Goal: Task Accomplishment & Management: Use online tool/utility

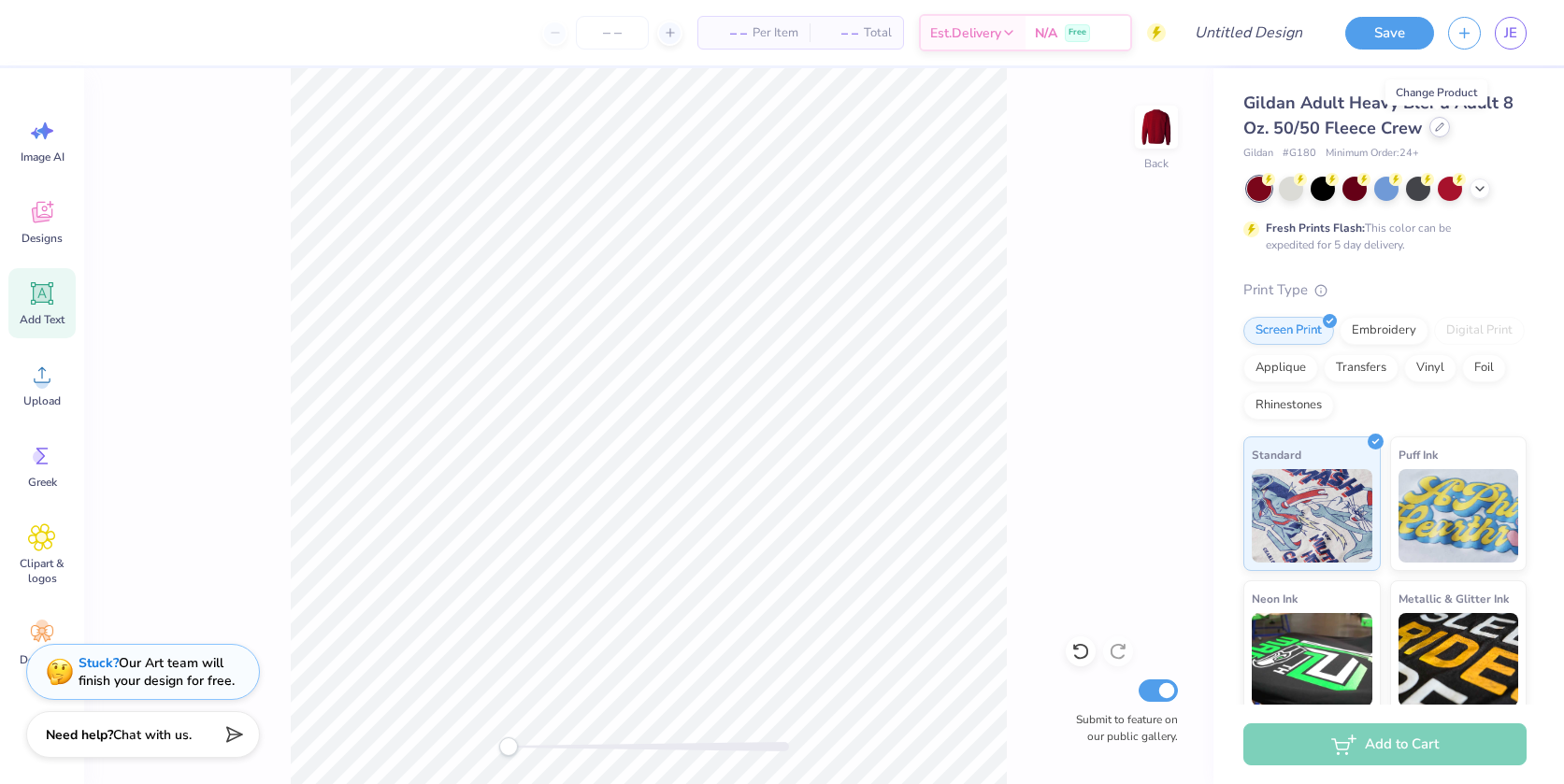
click at [1434, 129] on icon at bounding box center [1439, 128] width 10 height 10
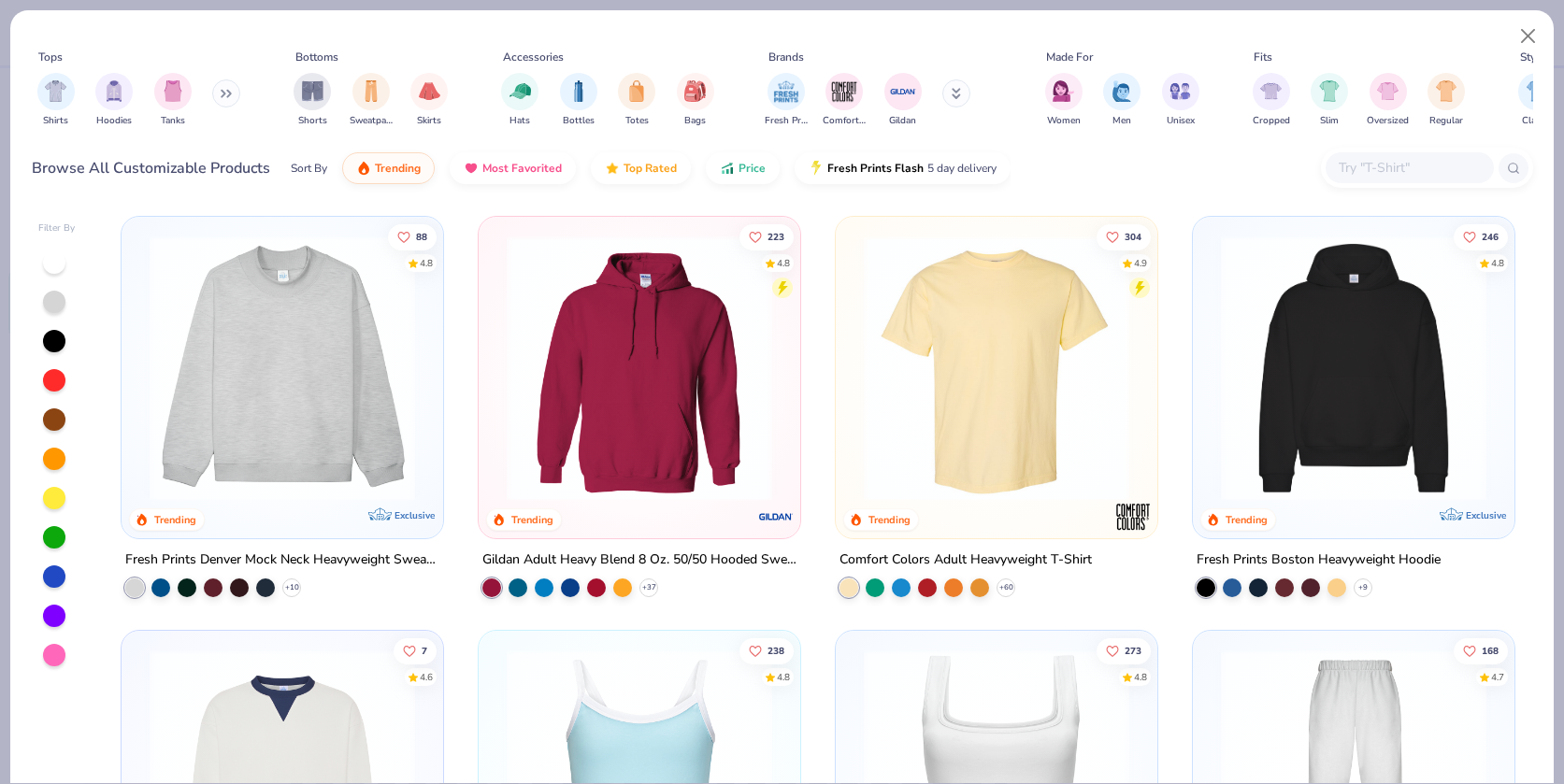
click at [954, 423] on img at bounding box center [997, 368] width 284 height 265
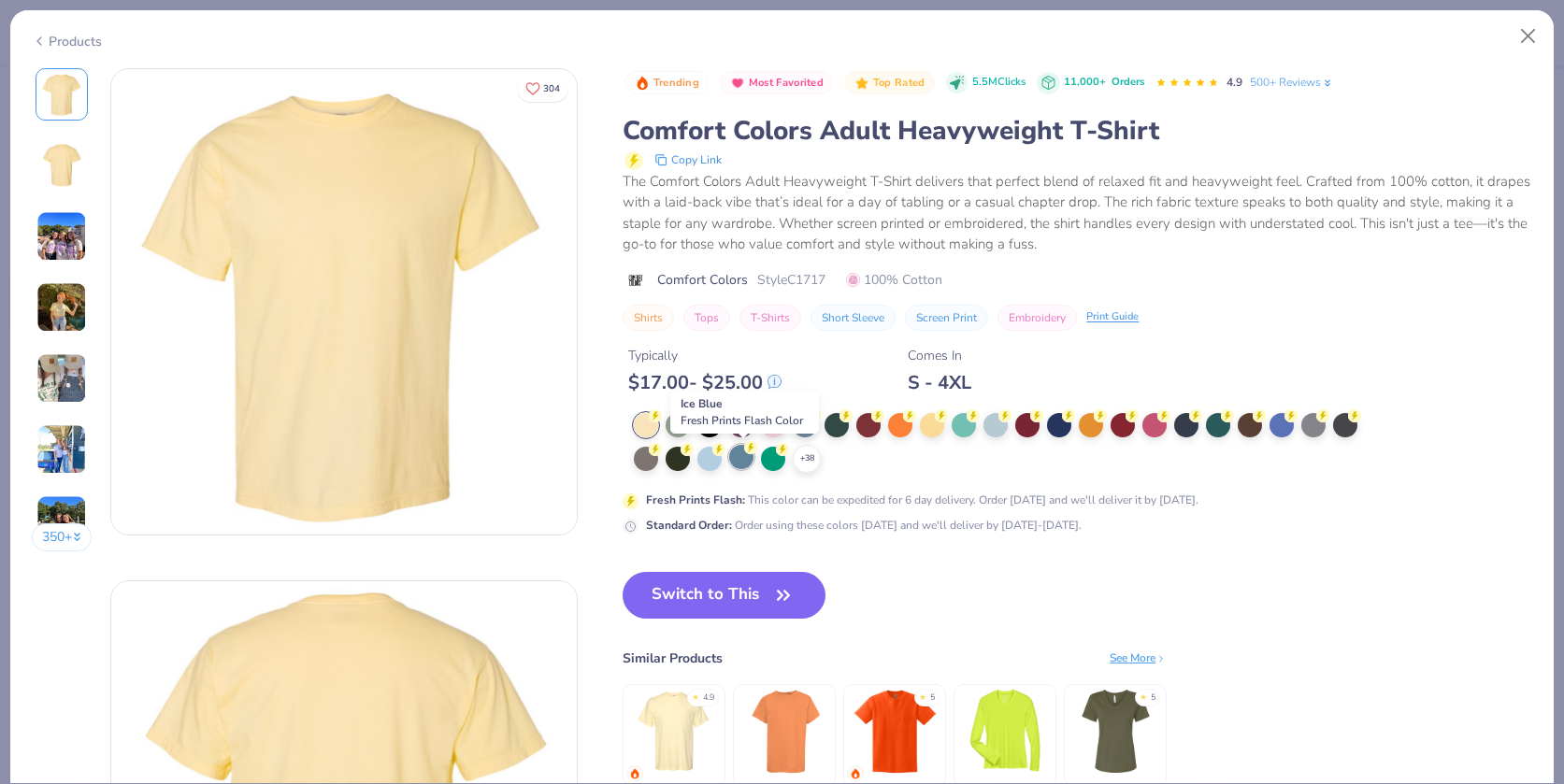
click at [745, 458] on div at bounding box center [740, 456] width 24 height 24
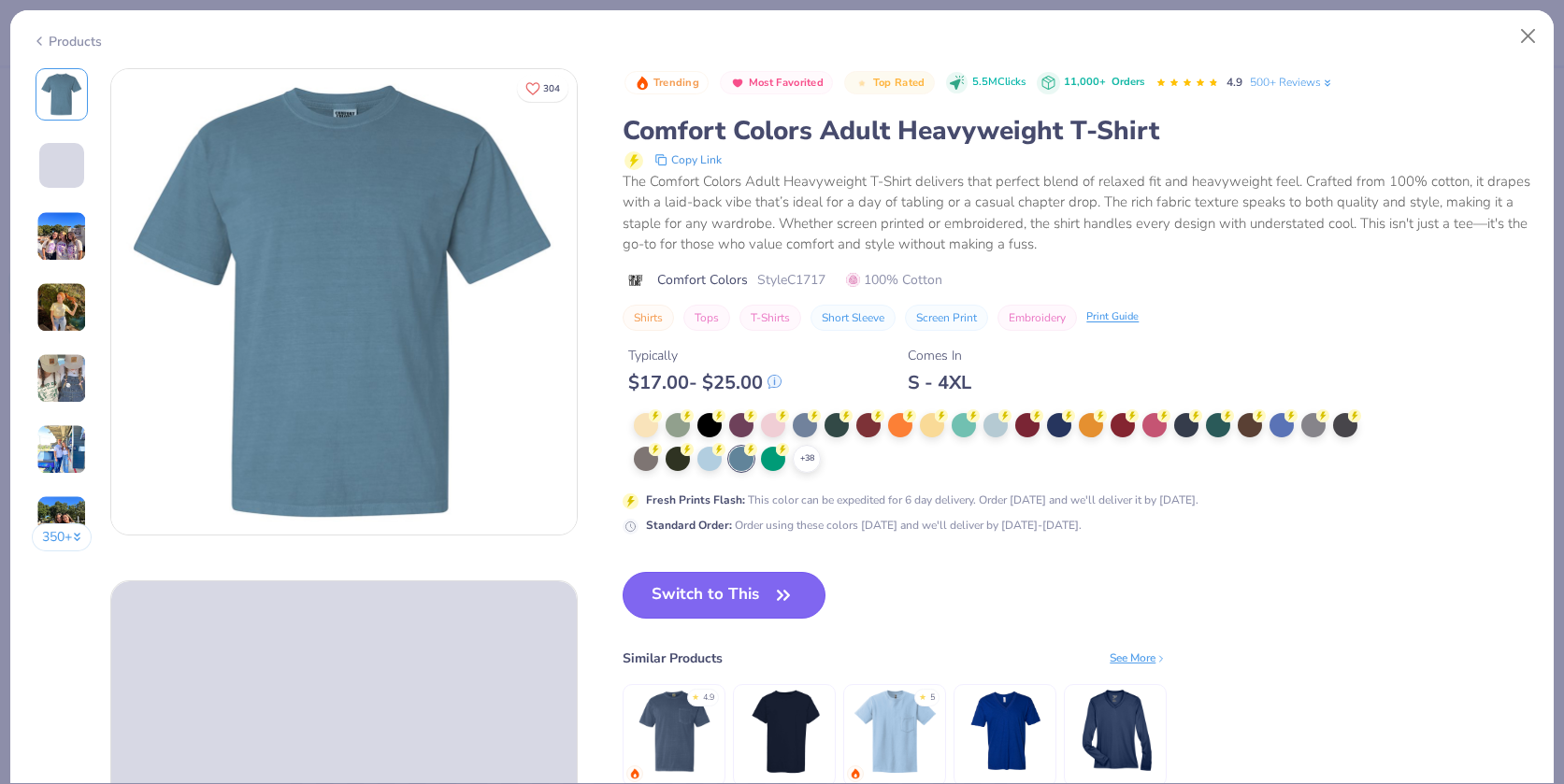
click at [729, 590] on button "Switch to This" at bounding box center [723, 595] width 203 height 47
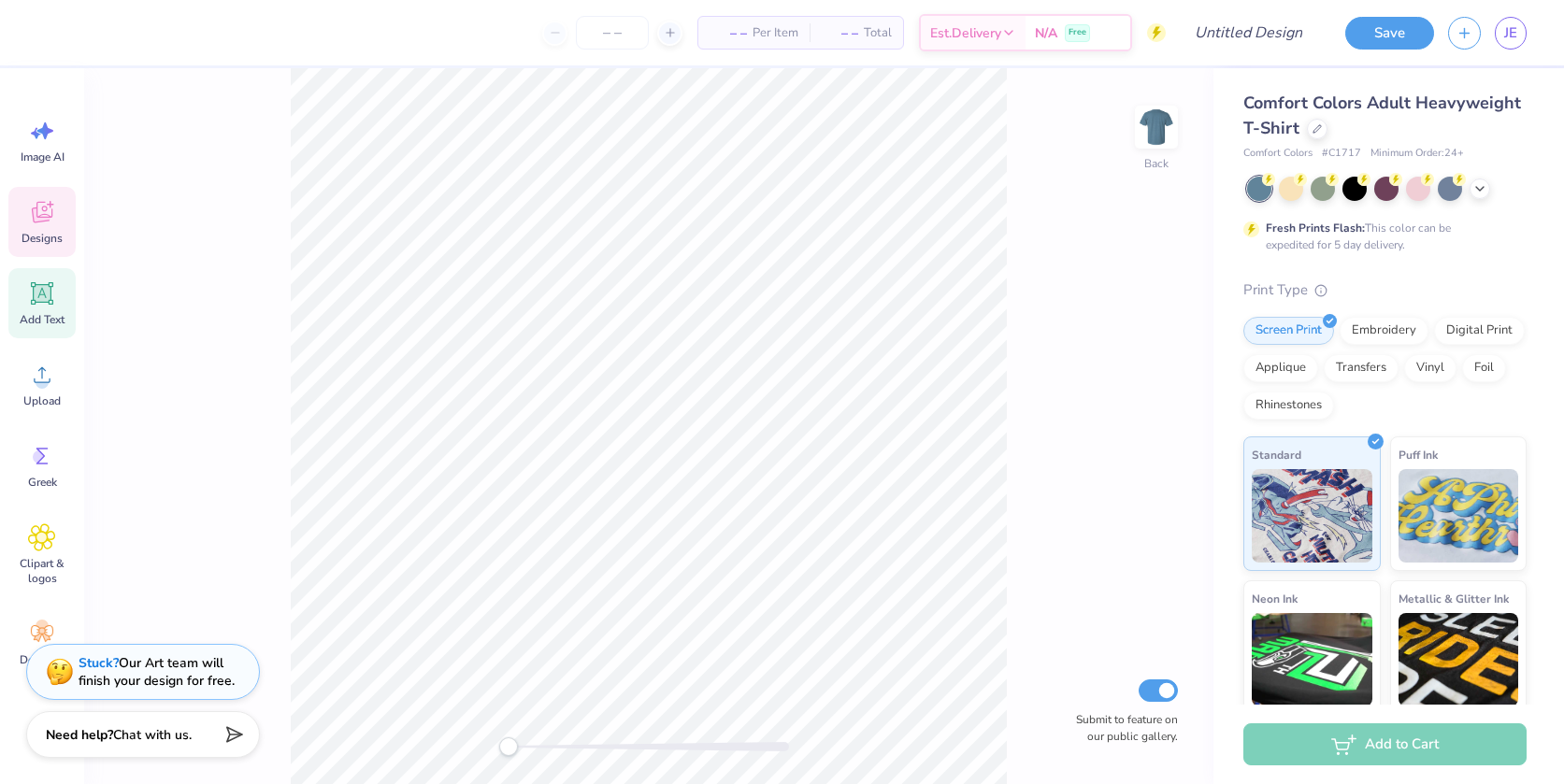
click at [47, 220] on icon at bounding box center [41, 215] width 17 height 15
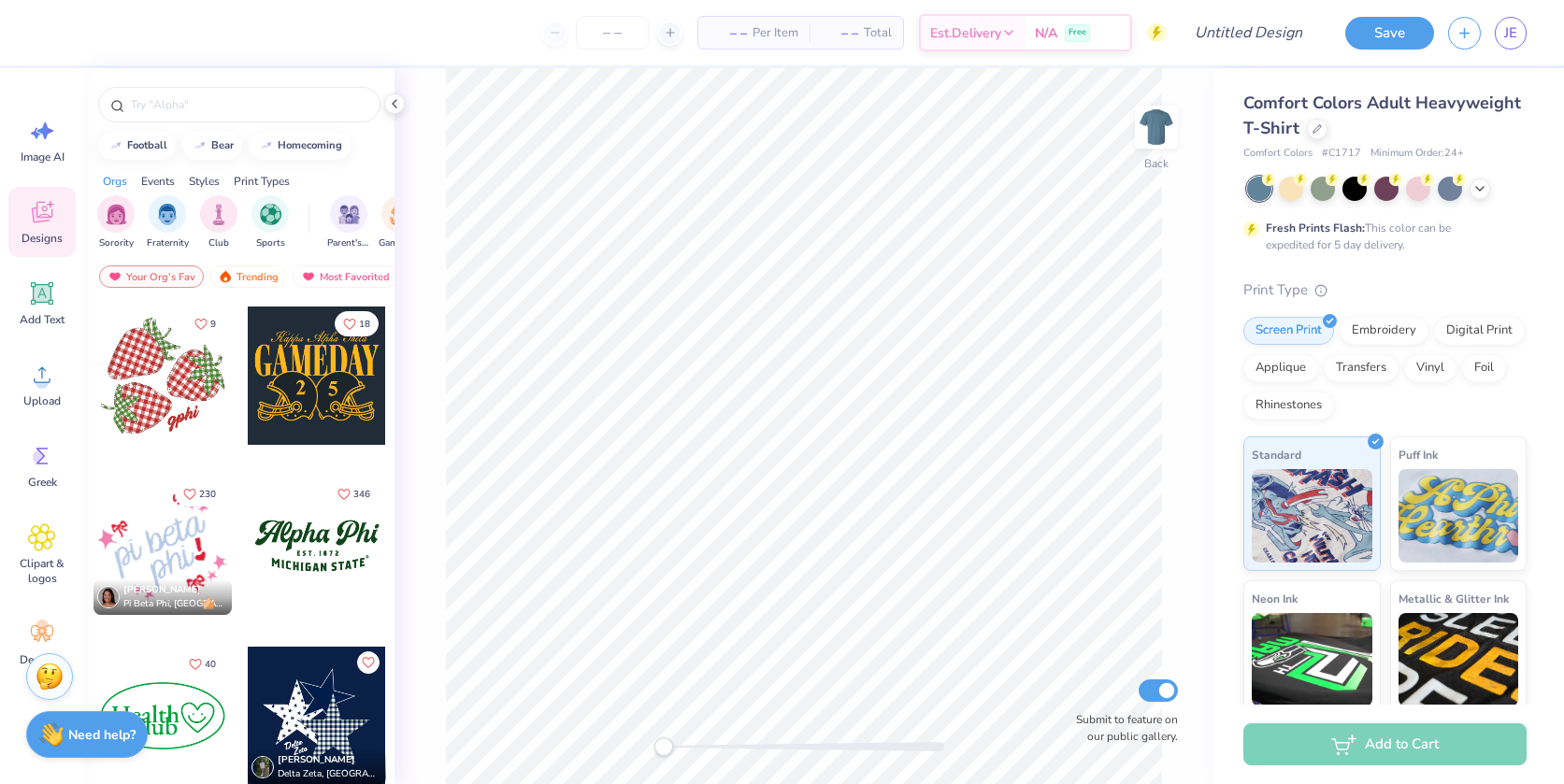
scroll to position [2055, 0]
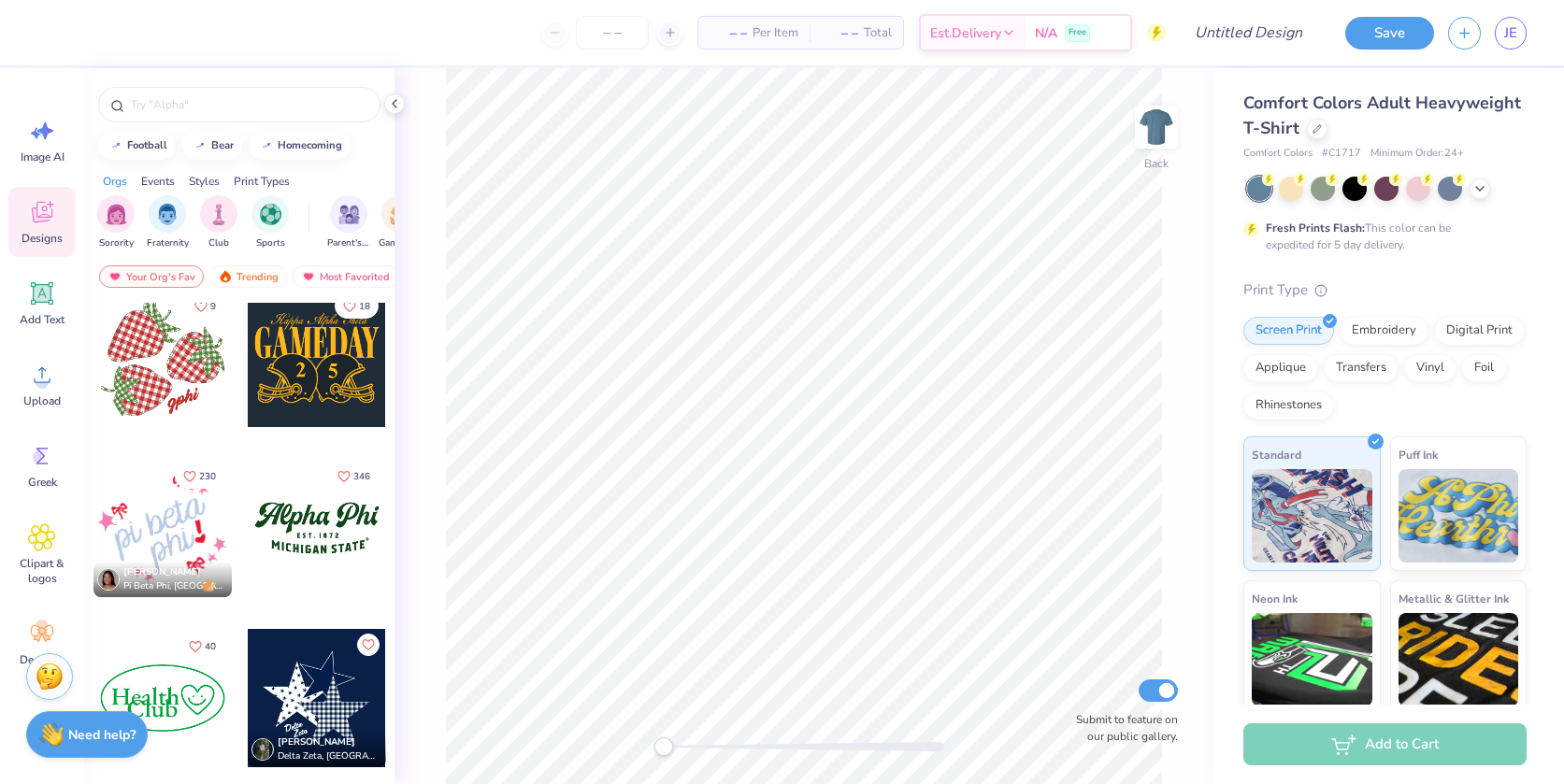
click at [280, 347] on div at bounding box center [317, 358] width 138 height 138
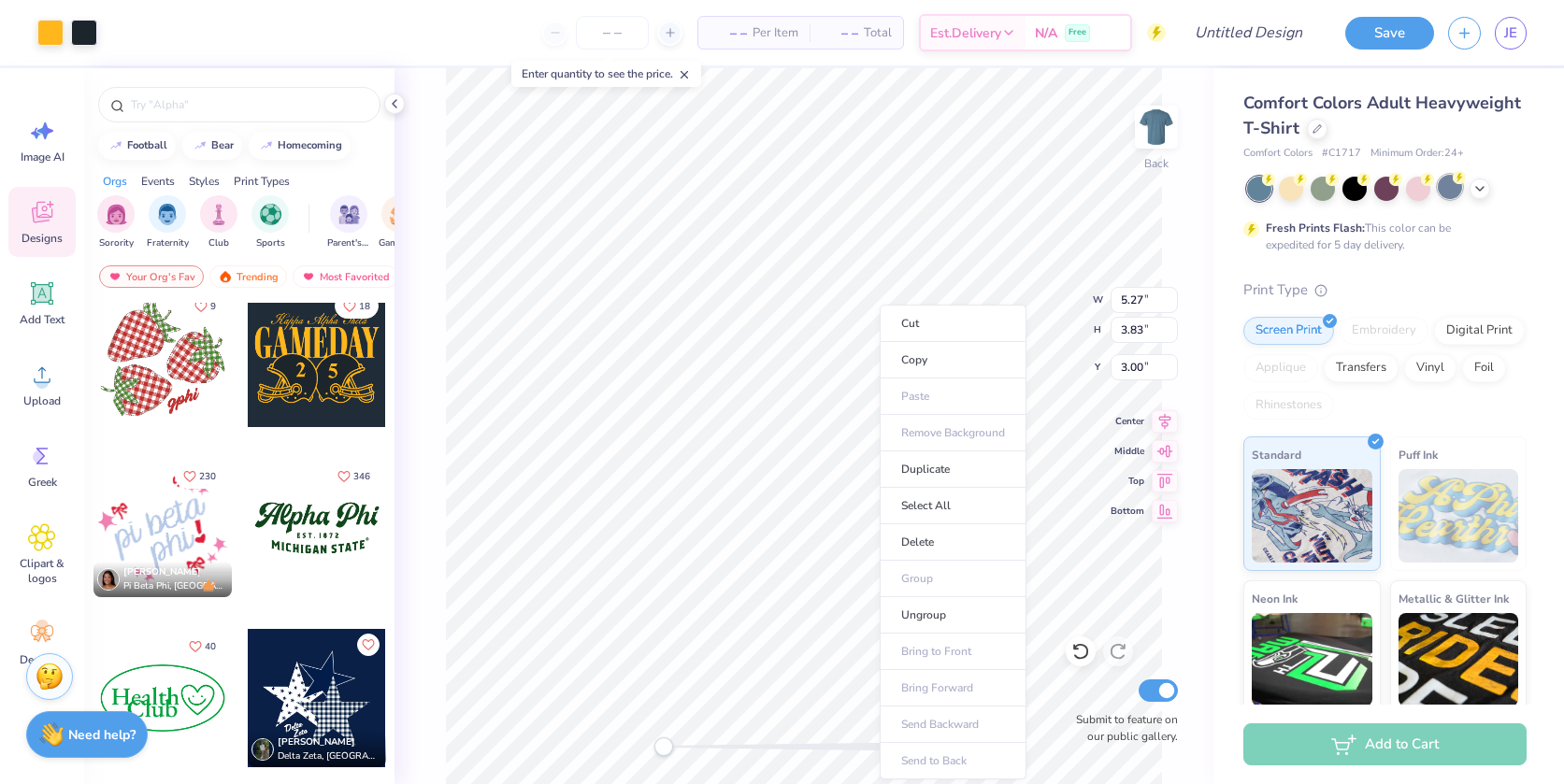
click at [1451, 192] on div at bounding box center [1449, 186] width 24 height 24
type input "7.88"
type input "5.73"
type input "4.07"
click at [950, 616] on li "Ungroup" at bounding box center [952, 615] width 147 height 36
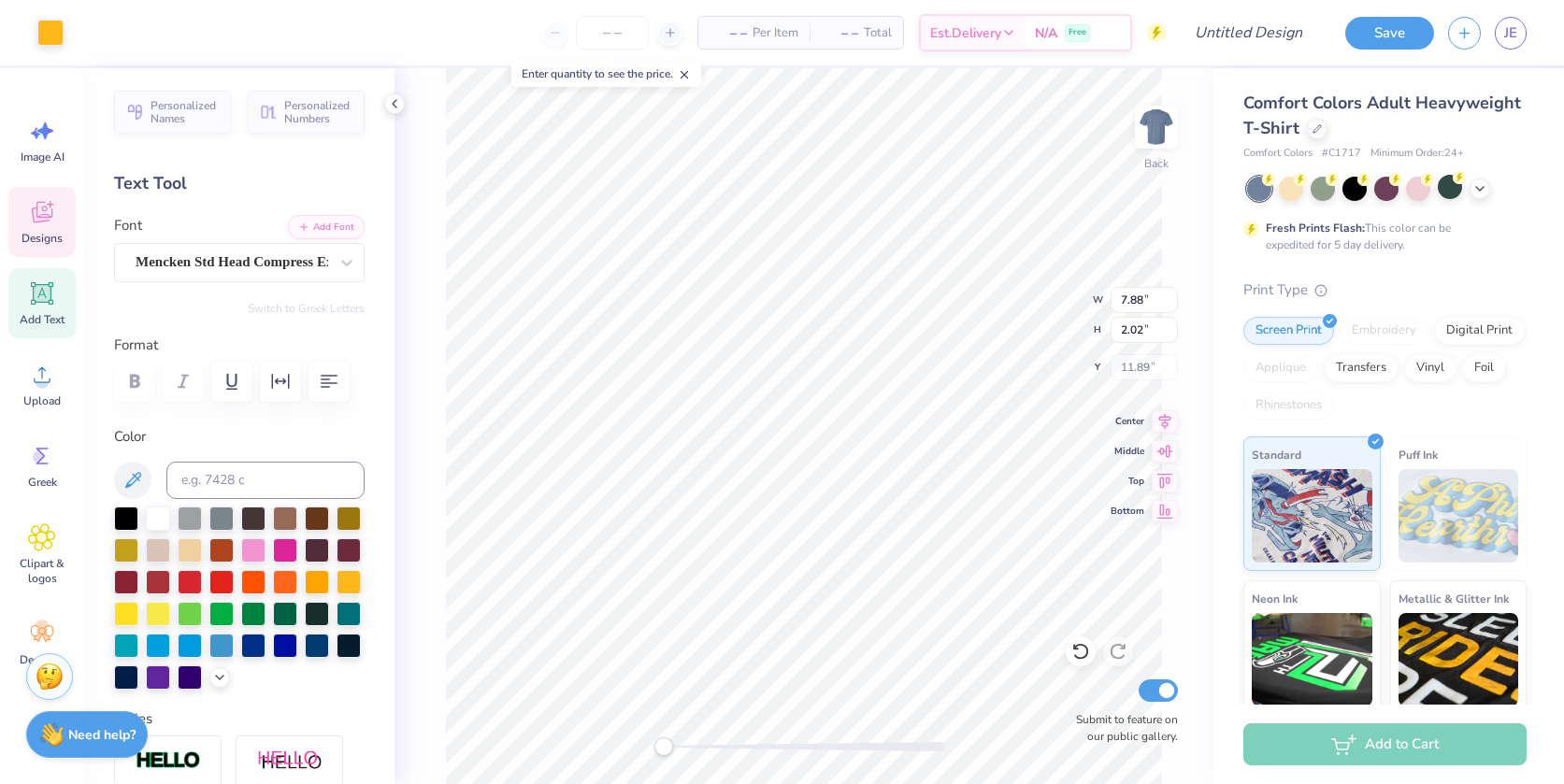
scroll to position [16, 2]
click at [1085, 652] on icon at bounding box center [1080, 651] width 18 height 18
click at [337, 261] on icon at bounding box center [346, 262] width 18 height 18
click at [337, 268] on icon at bounding box center [346, 262] width 18 height 18
click at [71, 36] on div "– – Per Item – – Total Est. Delivery N/A Free" at bounding box center [609, 33] width 1114 height 65
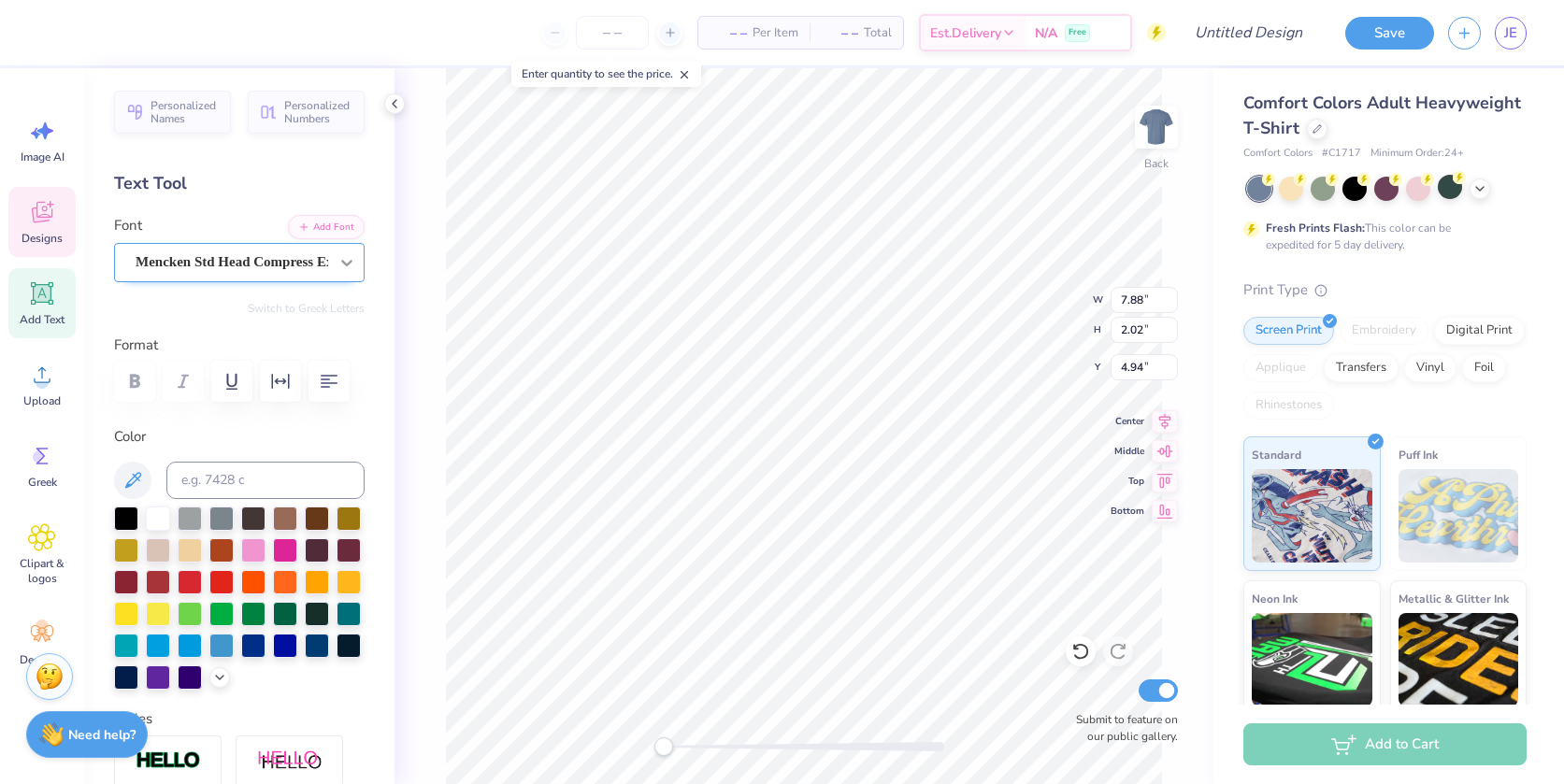
click at [337, 261] on icon at bounding box center [346, 262] width 18 height 18
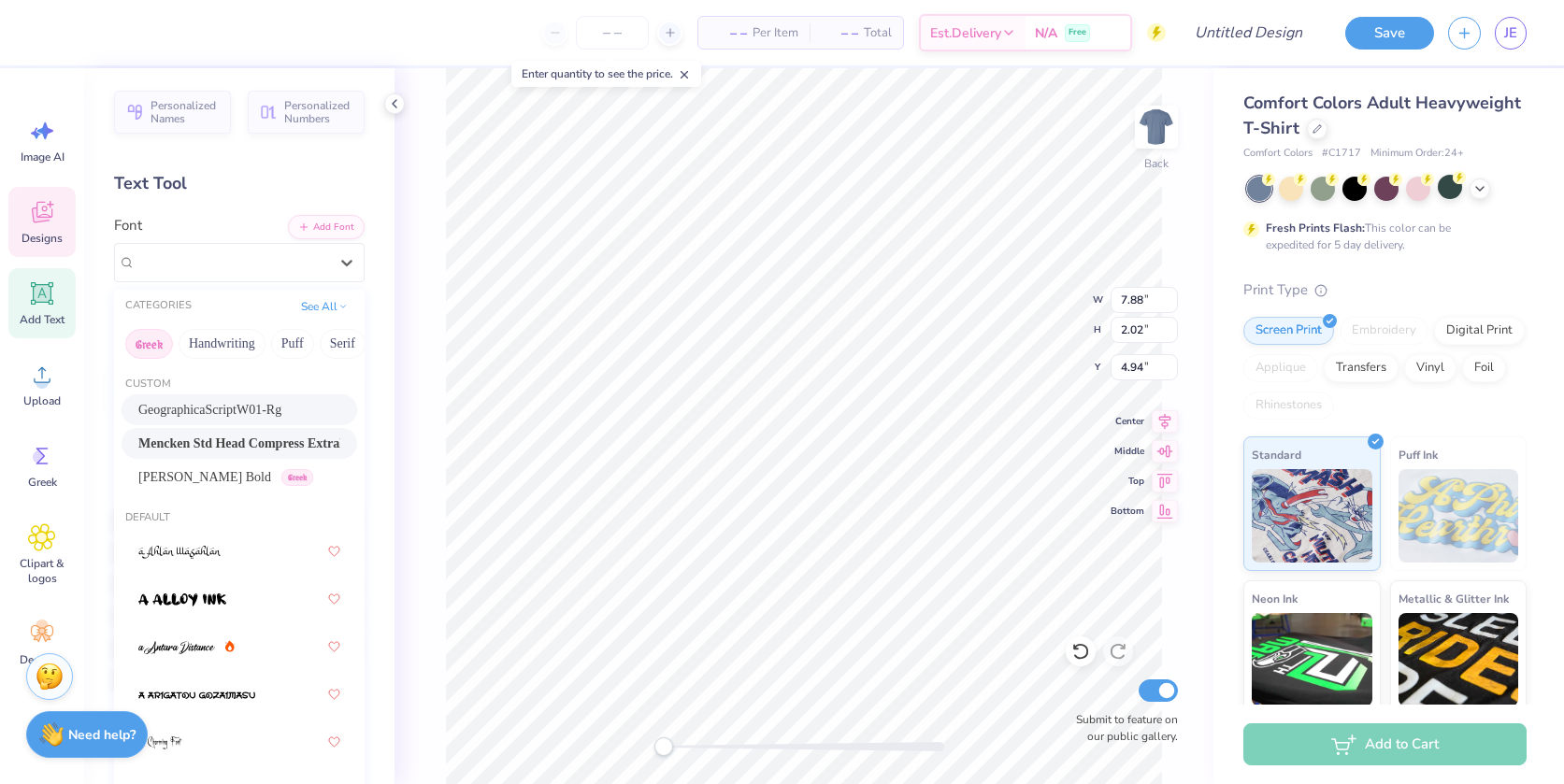
click at [156, 343] on button "Greek" at bounding box center [149, 344] width 48 height 30
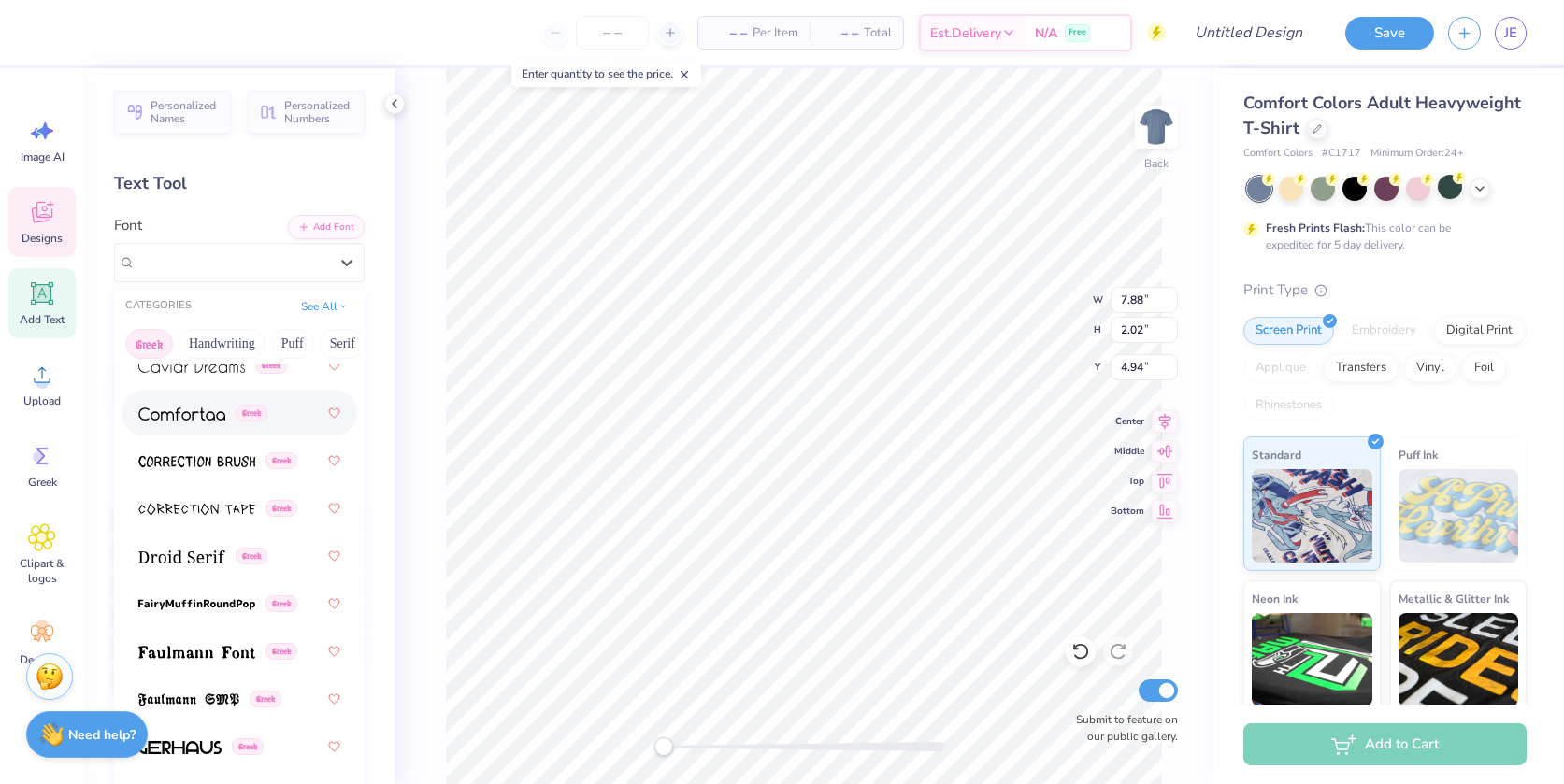
scroll to position [653, 0]
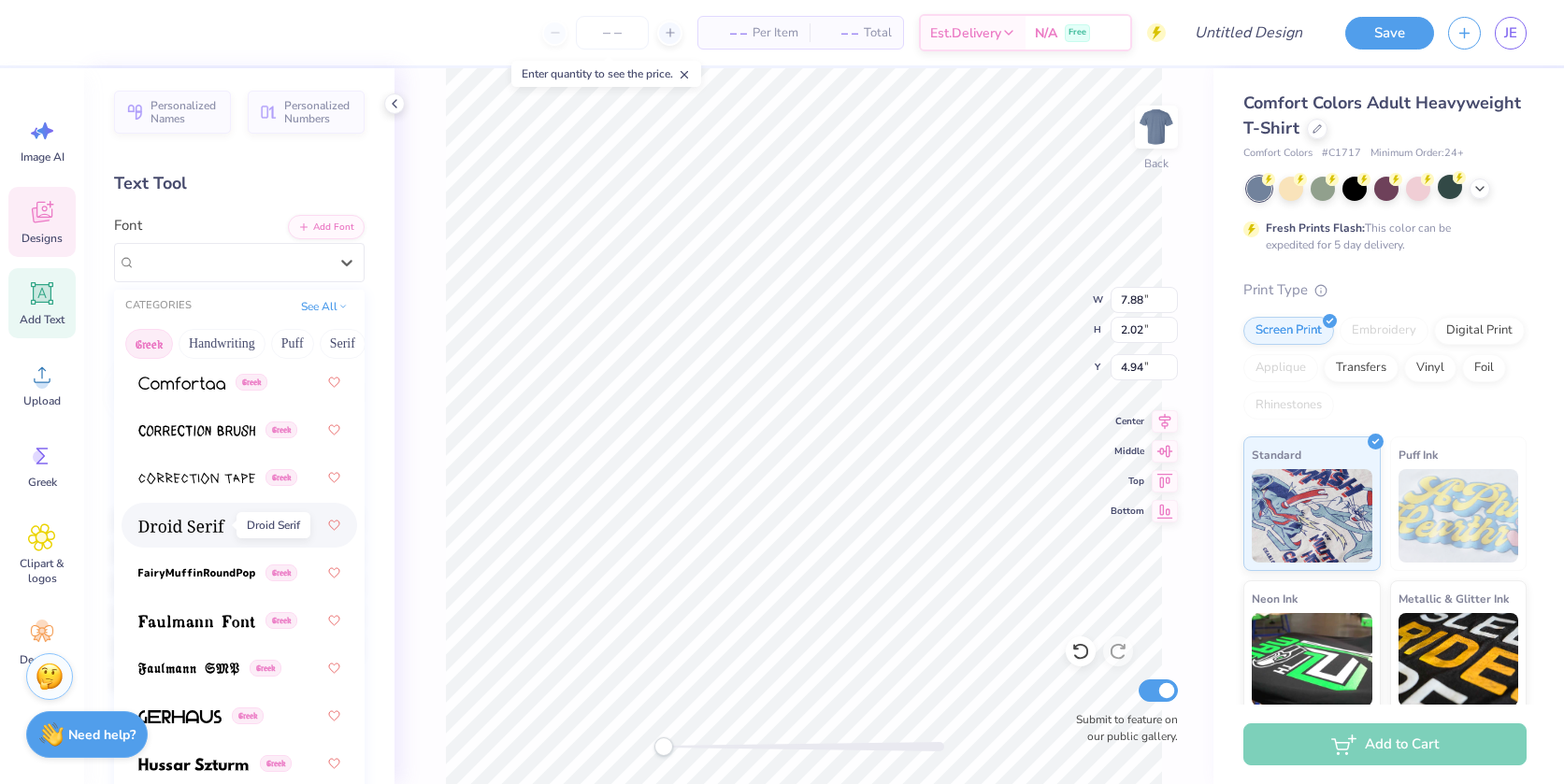
click at [177, 522] on img at bounding box center [181, 526] width 87 height 13
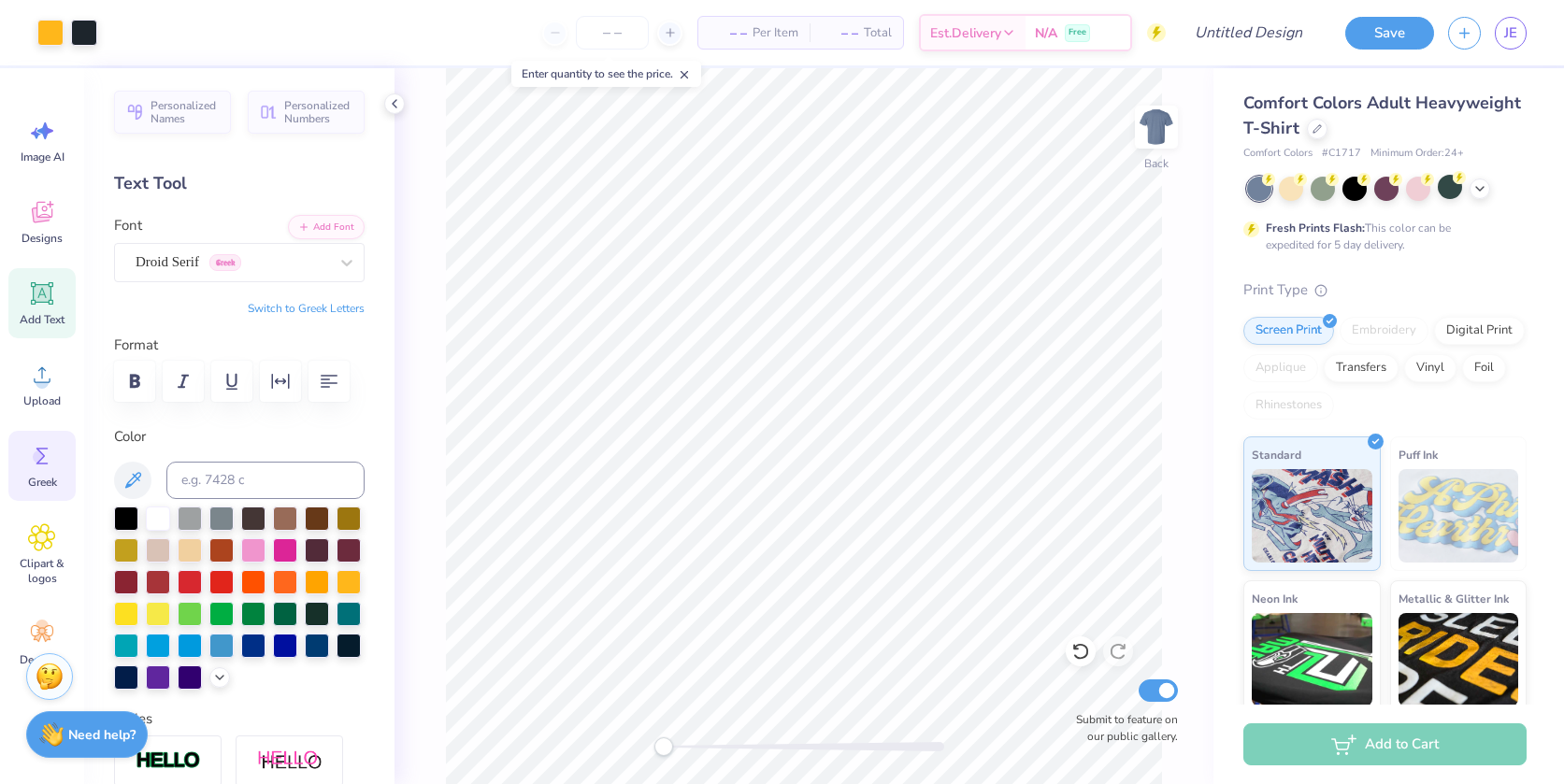
click at [53, 478] on span "Greek" at bounding box center [42, 483] width 29 height 15
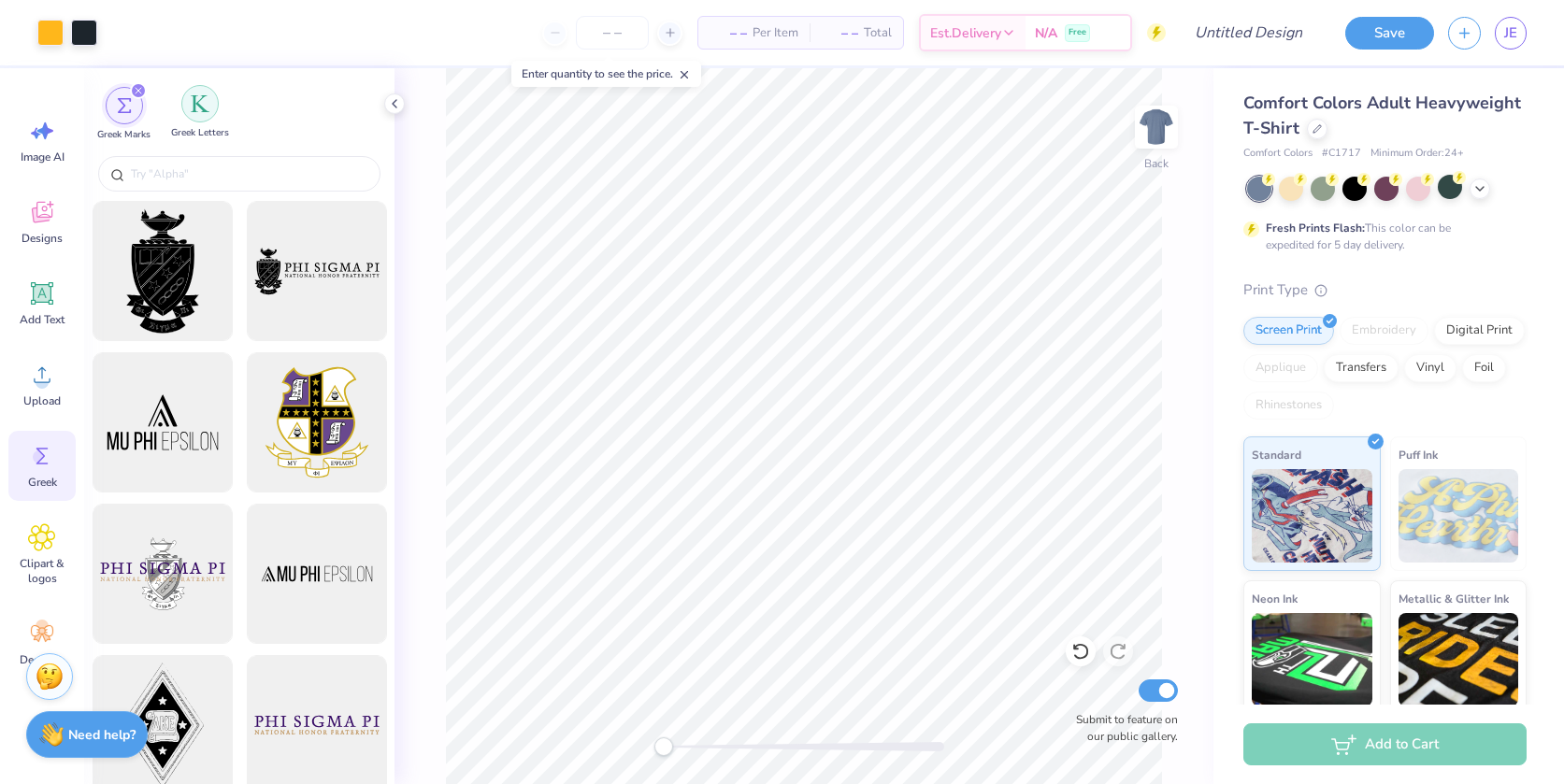
click at [195, 109] on img "filter for Greek Letters" at bounding box center [200, 103] width 18 height 18
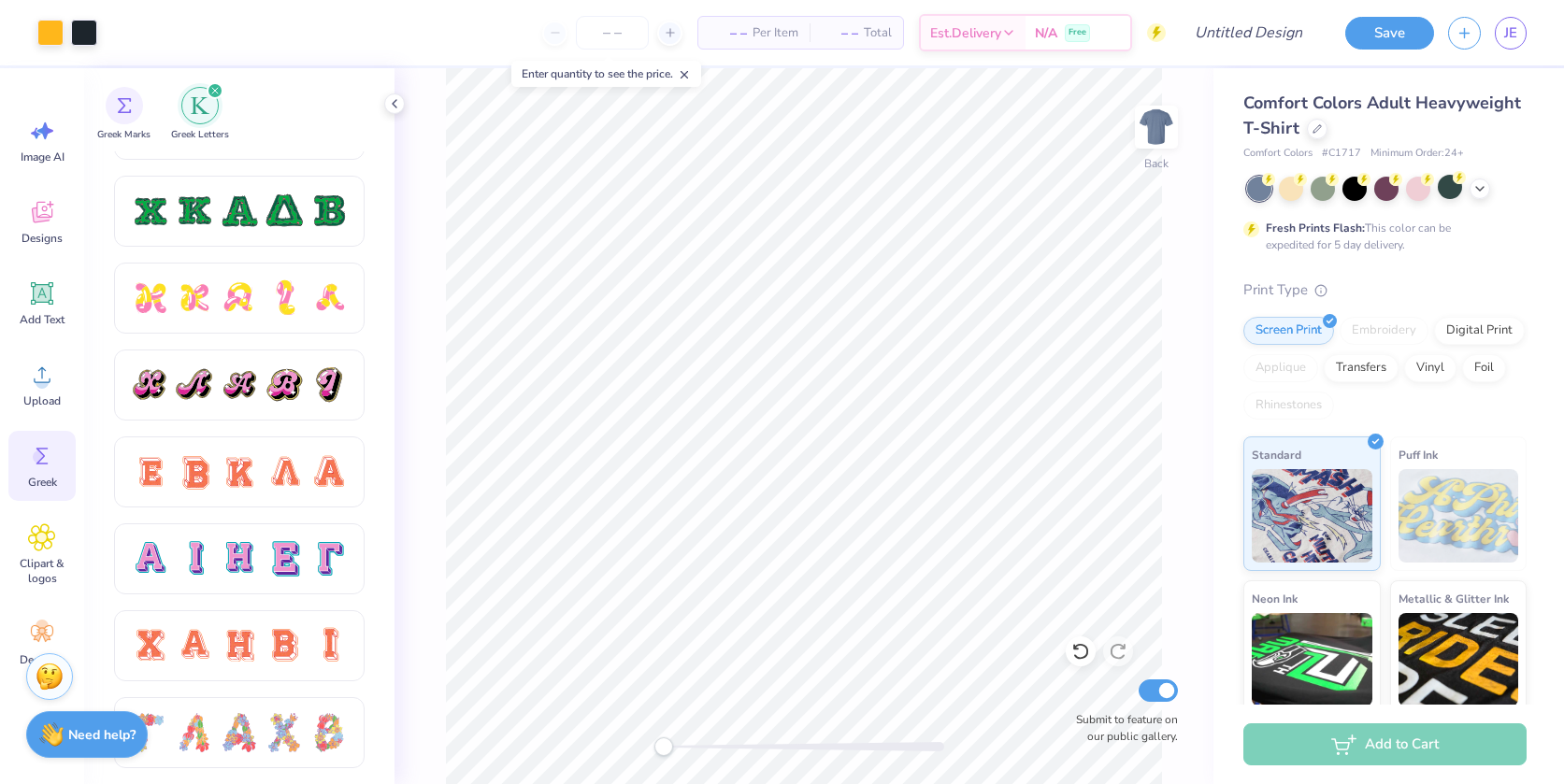
scroll to position [926, 0]
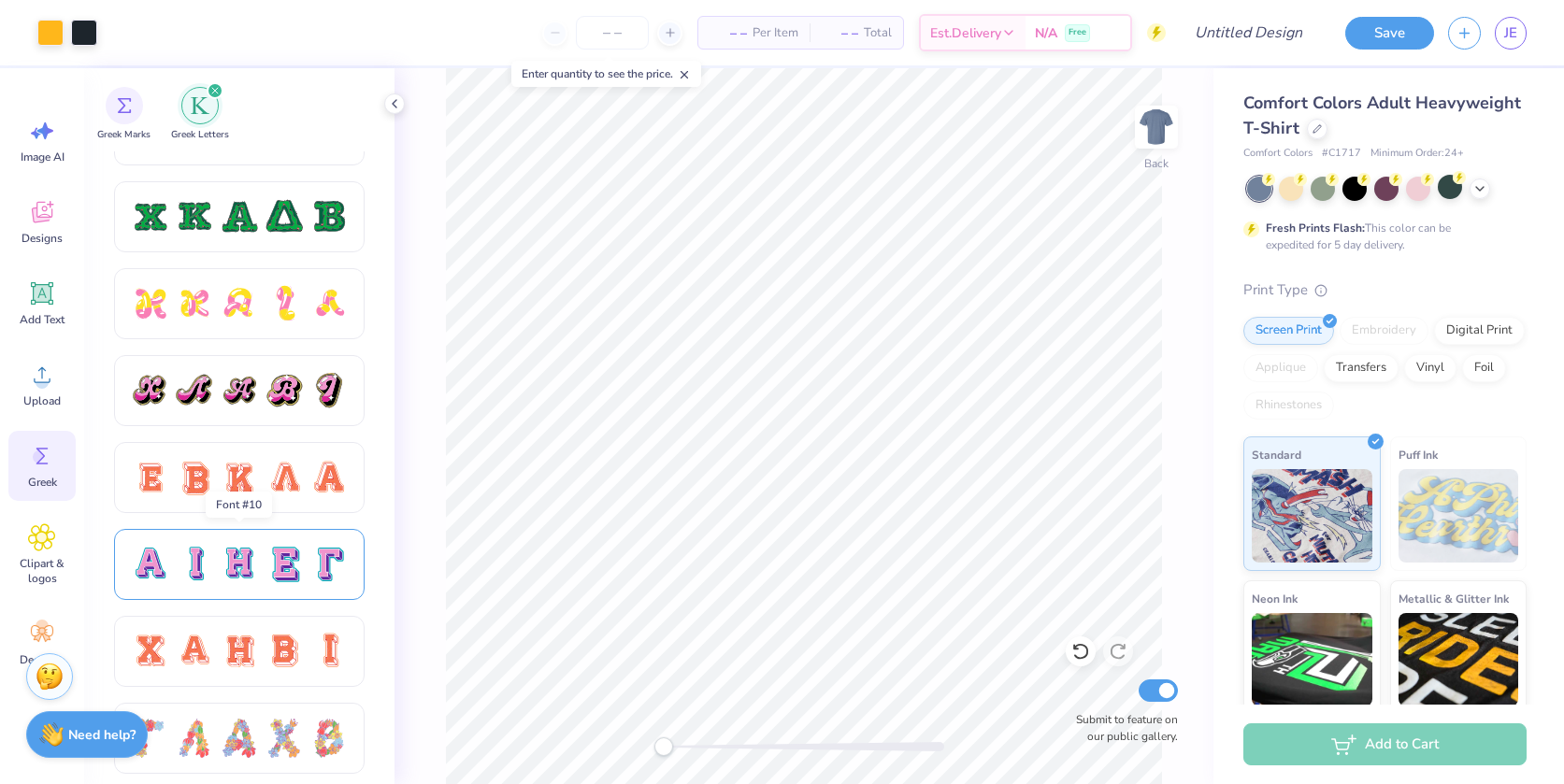
click at [185, 558] on div at bounding box center [194, 564] width 39 height 39
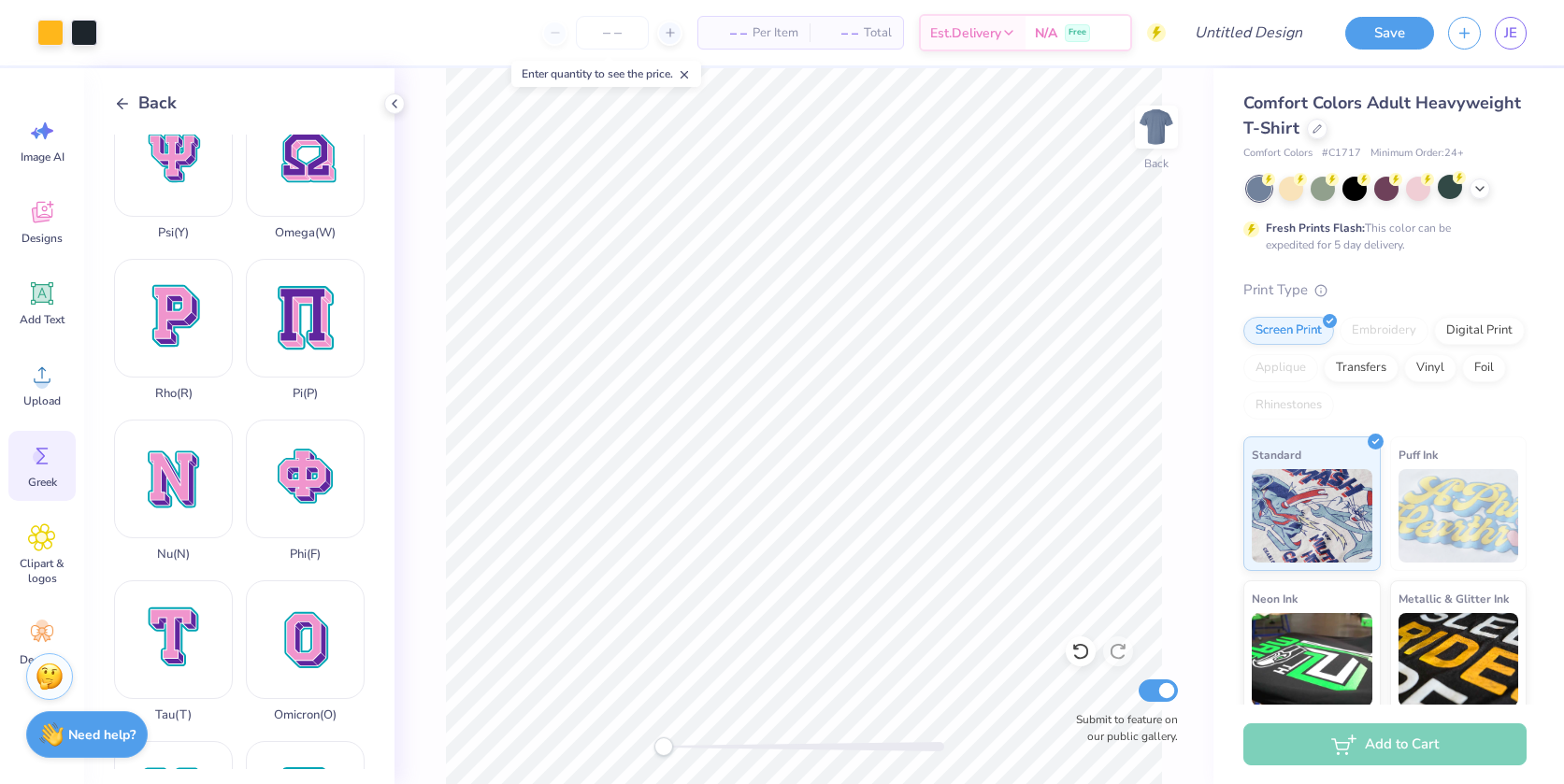
scroll to position [968, 0]
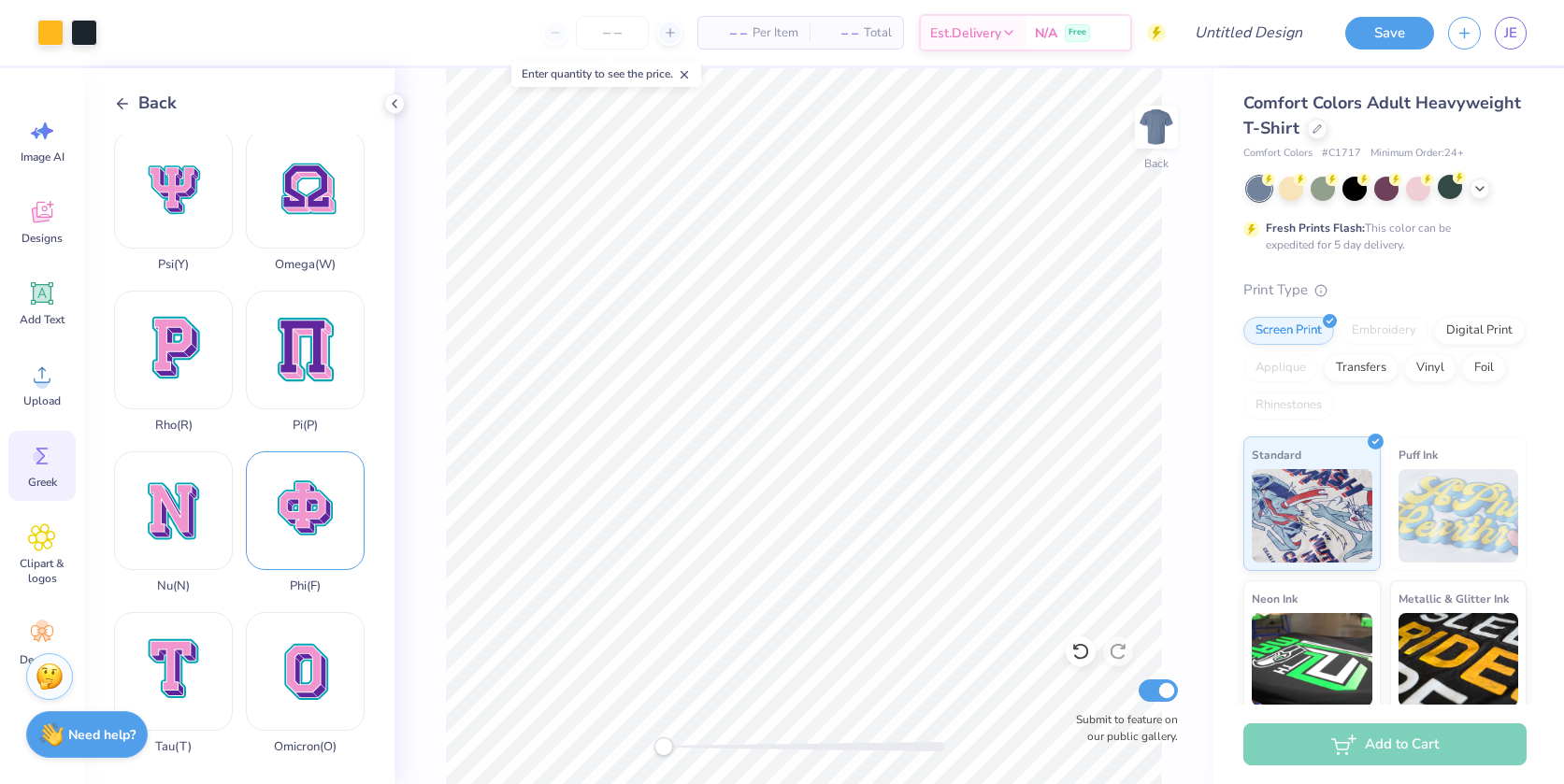
click at [279, 451] on div "Phi ( F )" at bounding box center [305, 522] width 119 height 142
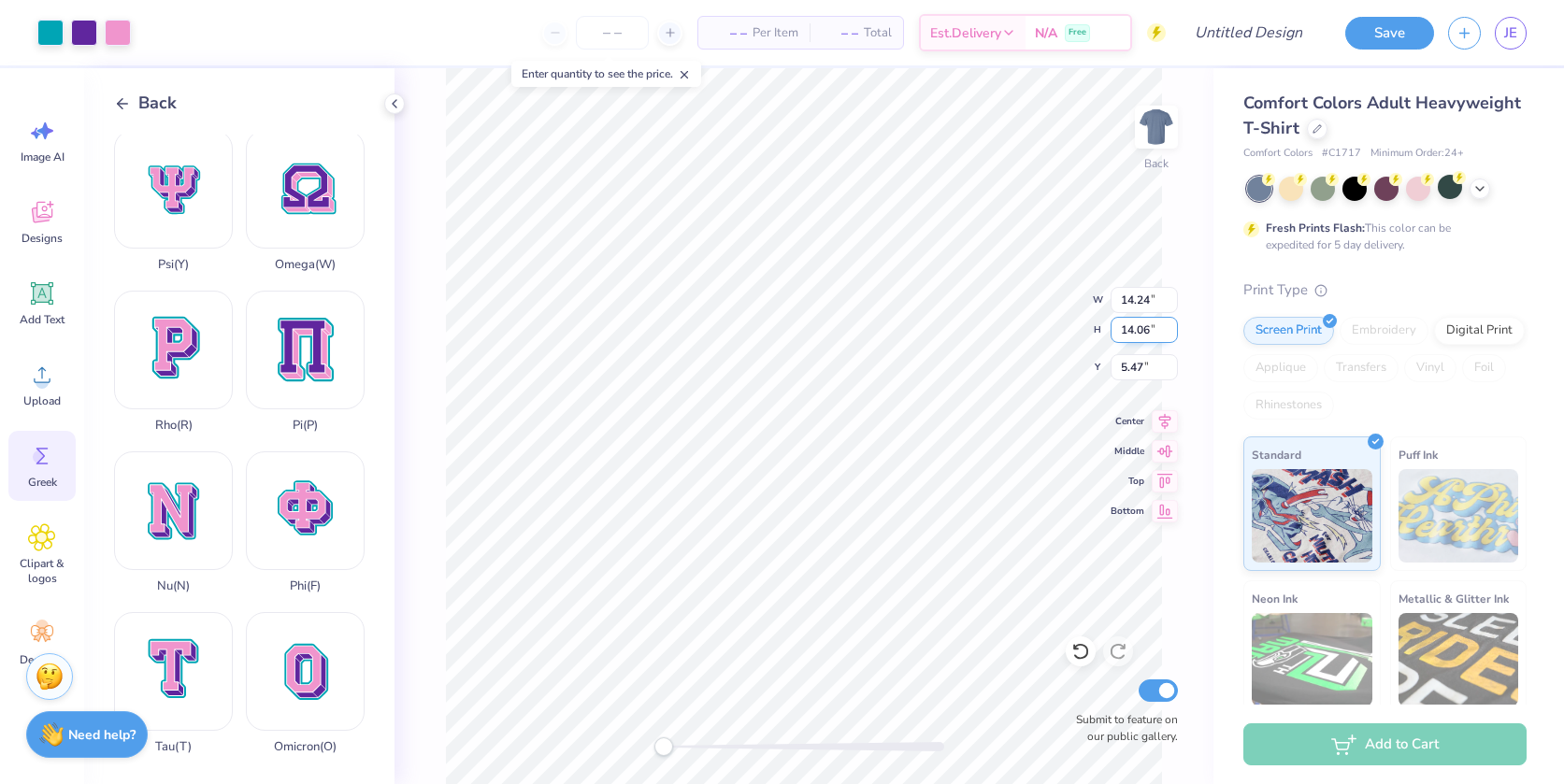
click at [1101, 317] on div "Back W 14.24 14.24 " H 14.06 14.06 " Y 5.47 5.47 " Center Middle Top Bottom Sub…" at bounding box center [804, 426] width 819 height 716
click at [1155, 328] on input "14.06" at bounding box center [1143, 329] width 67 height 26
type input "1"
click at [1154, 331] on input "1" at bounding box center [1143, 329] width 67 height 26
click at [1101, 333] on div "Back W 14.24 14.24 " H 1 1 " Y 5.47 5.47 " Center Middle Top Bottom Submit to f…" at bounding box center [804, 426] width 819 height 716
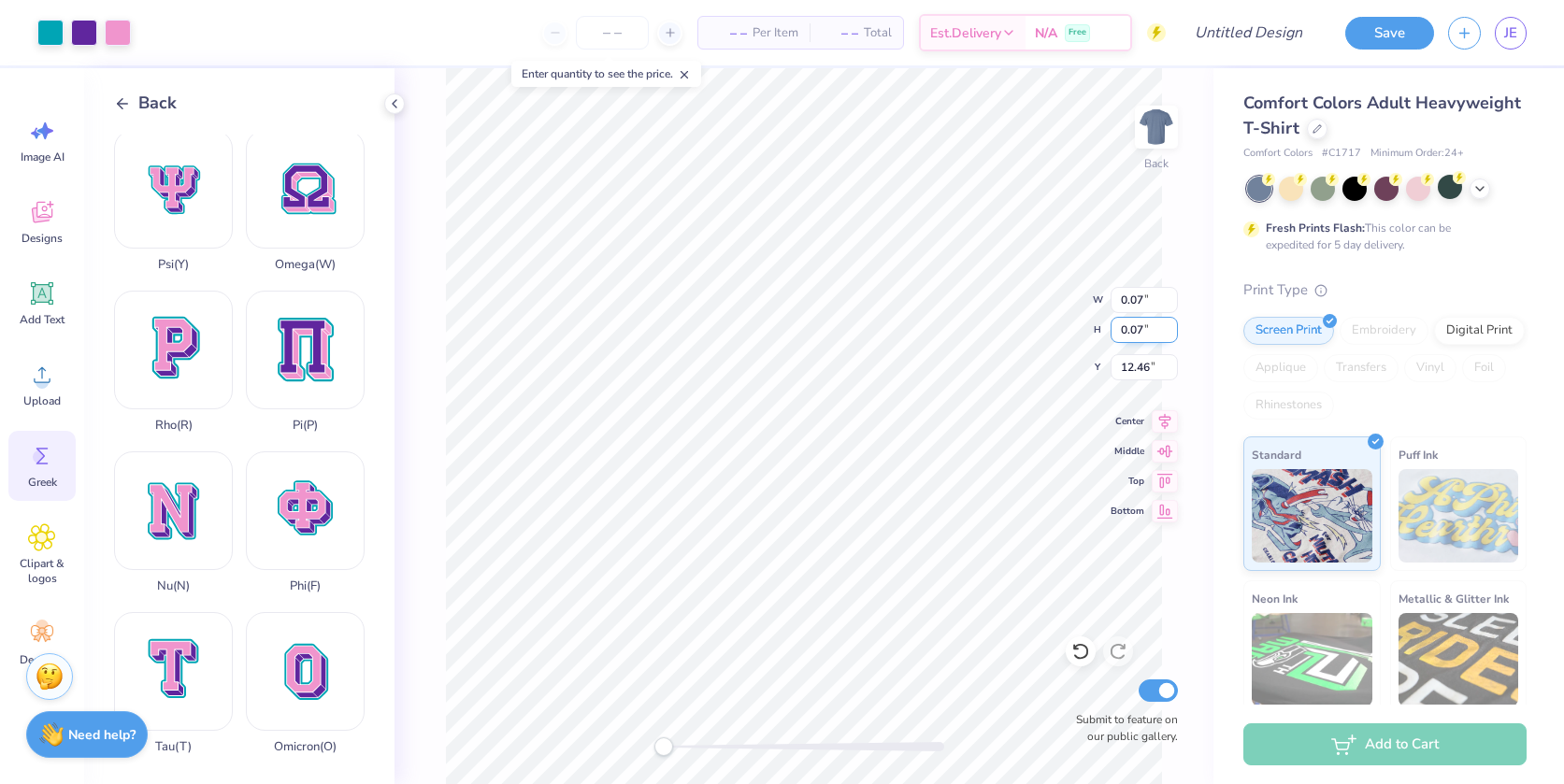
click at [1151, 328] on input "0.07" at bounding box center [1143, 329] width 67 height 26
drag, startPoint x: 1153, startPoint y: 328, endPoint x: 1113, endPoint y: 324, distance: 40.2
click at [1113, 324] on input "0.07" at bounding box center [1143, 329] width 67 height 26
click at [1138, 328] on input "29" at bounding box center [1143, 329] width 67 height 26
drag, startPoint x: 1140, startPoint y: 329, endPoint x: 1116, endPoint y: 333, distance: 24.3
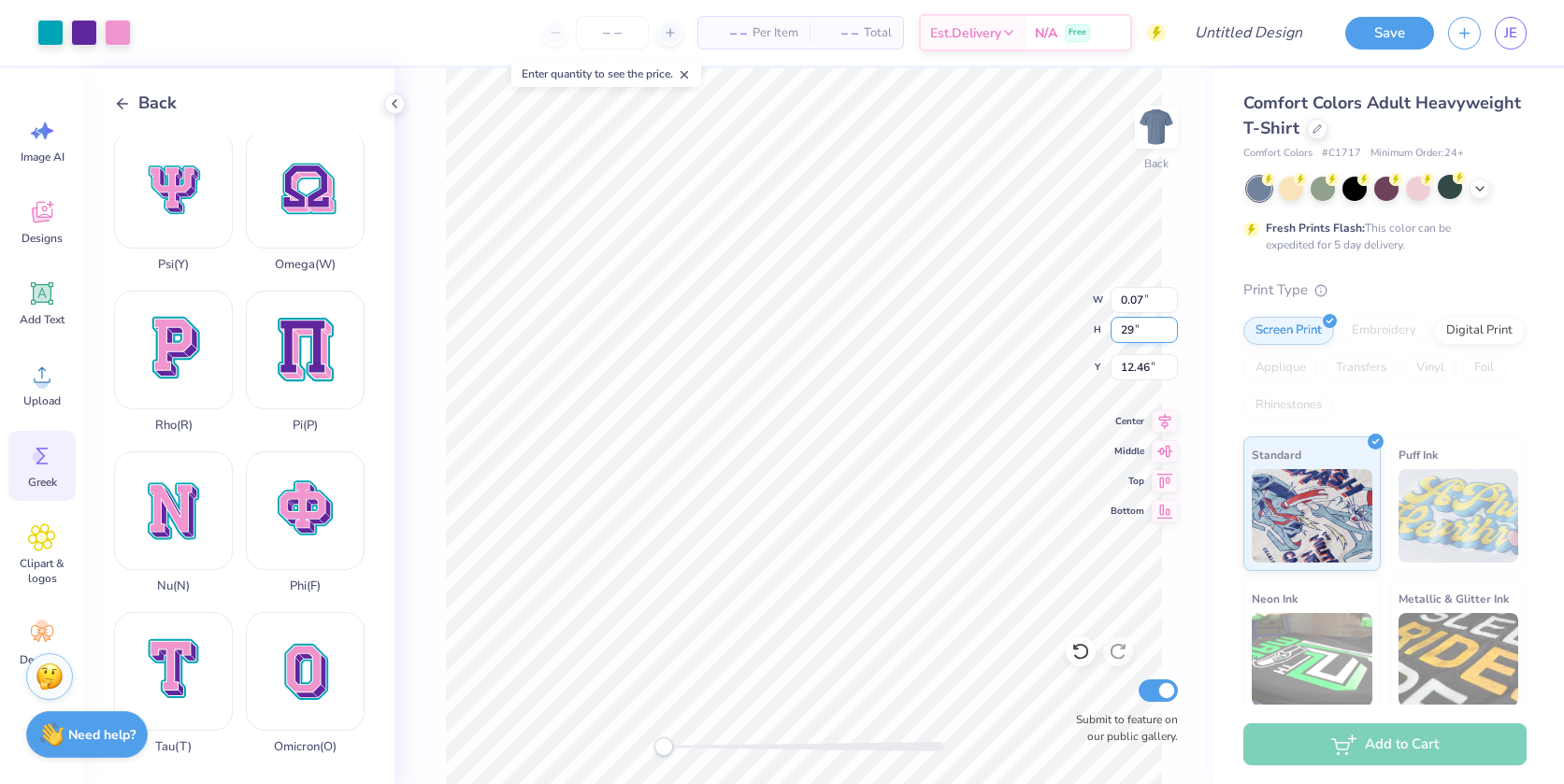
click at [1116, 333] on input "29" at bounding box center [1143, 329] width 67 height 26
type input "5"
click at [1129, 335] on input "5" at bounding box center [1143, 329] width 67 height 26
click at [1144, 299] on input "0.07" at bounding box center [1143, 299] width 67 height 26
drag, startPoint x: 1147, startPoint y: 297, endPoint x: 1120, endPoint y: 298, distance: 27.0
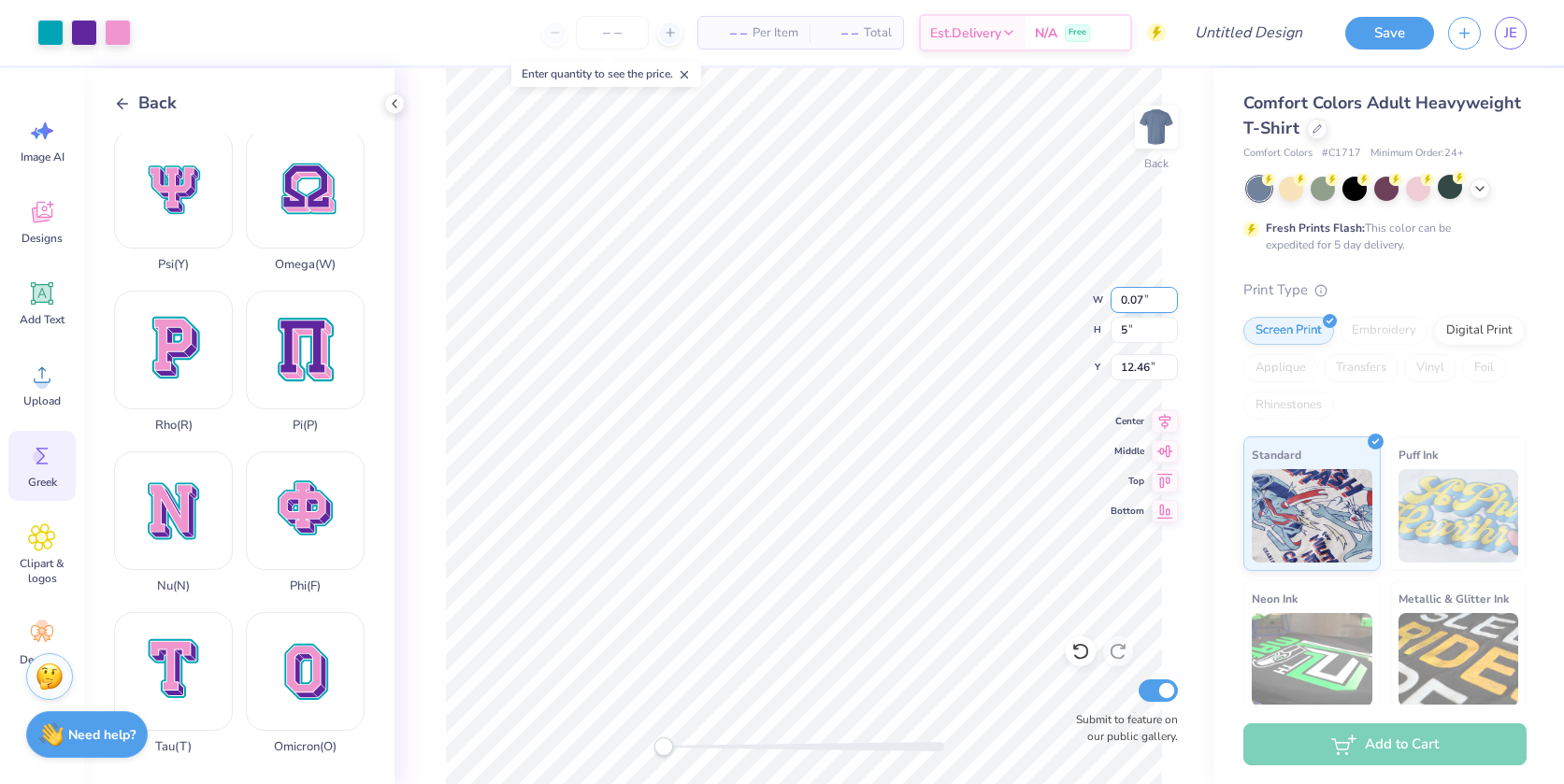
click at [1120, 298] on input "0.07" at bounding box center [1143, 299] width 67 height 26
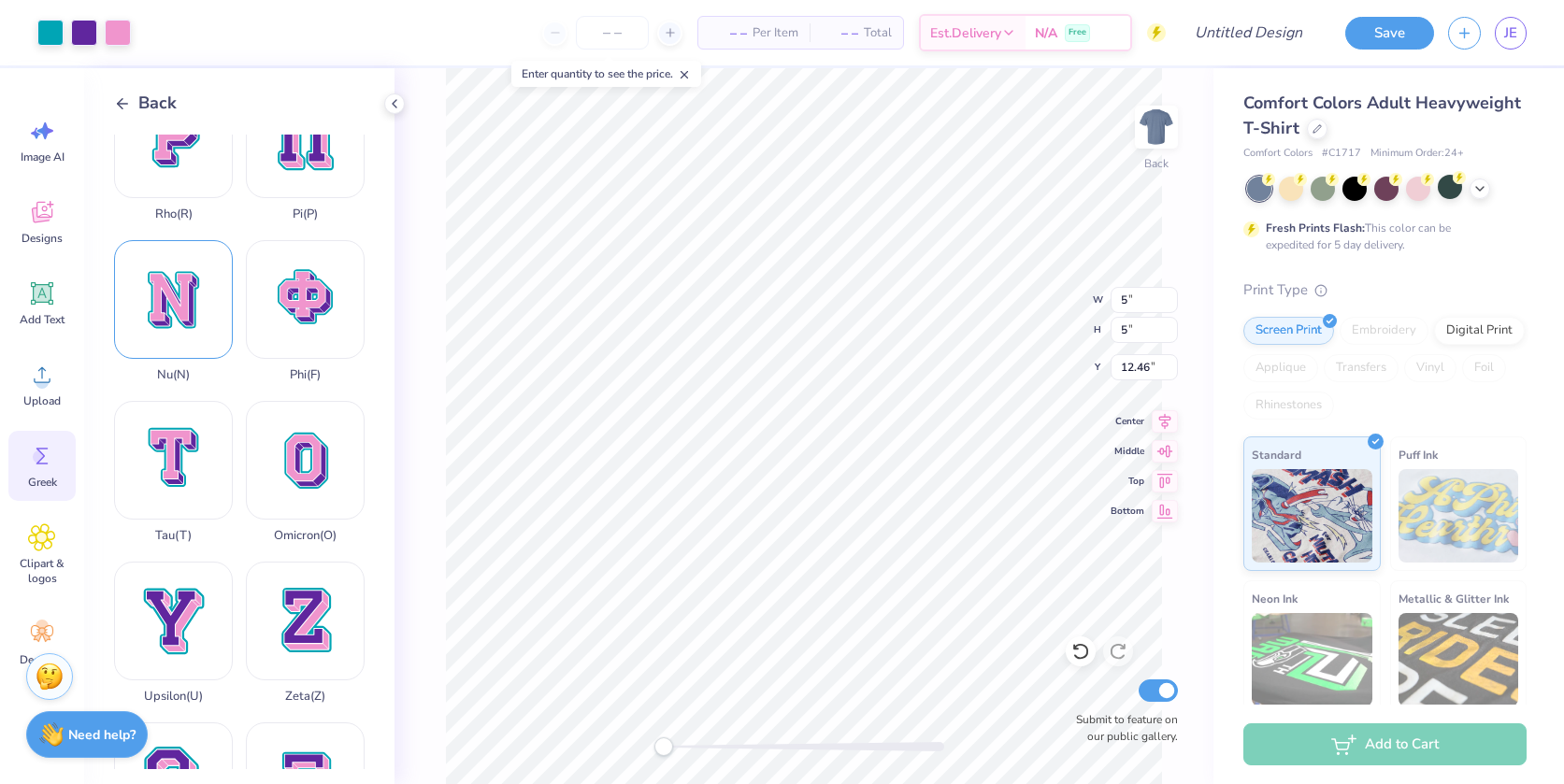
scroll to position [1214, 0]
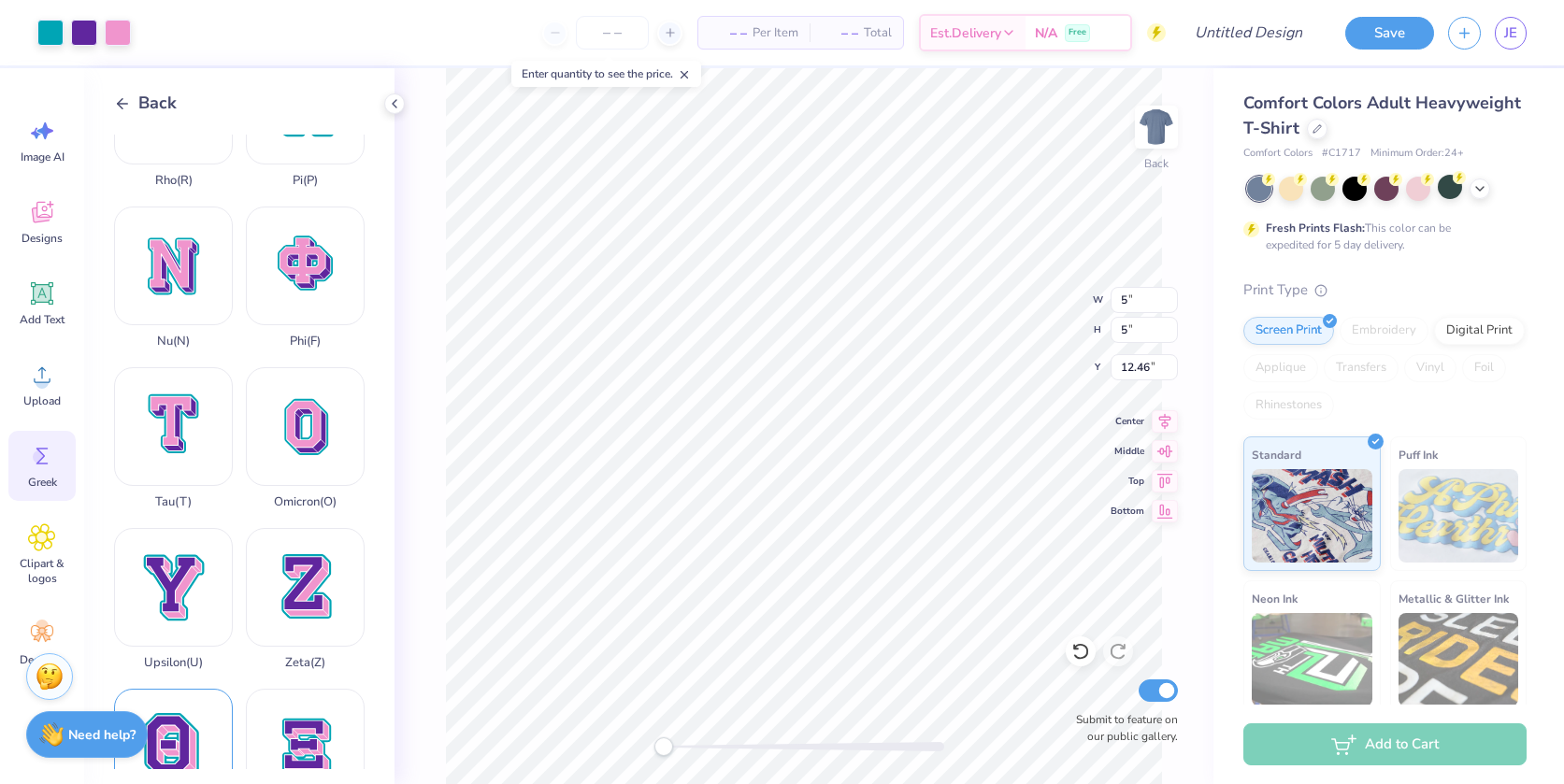
click at [179, 688] on div "Theta ( Q )" at bounding box center [174, 759] width 119 height 142
type input "14.04"
type input "18.00"
type input "3.50"
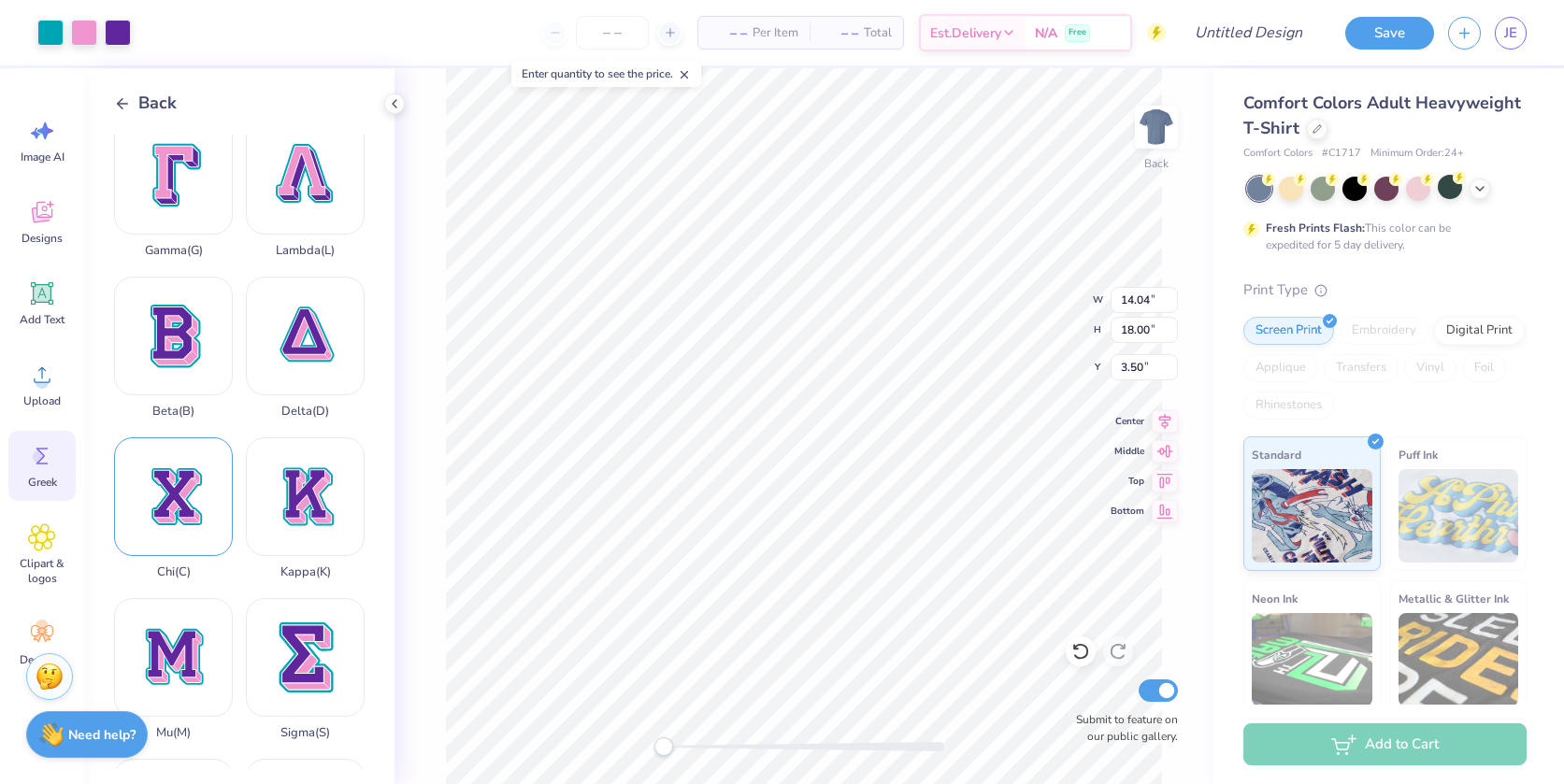
scroll to position [373, 0]
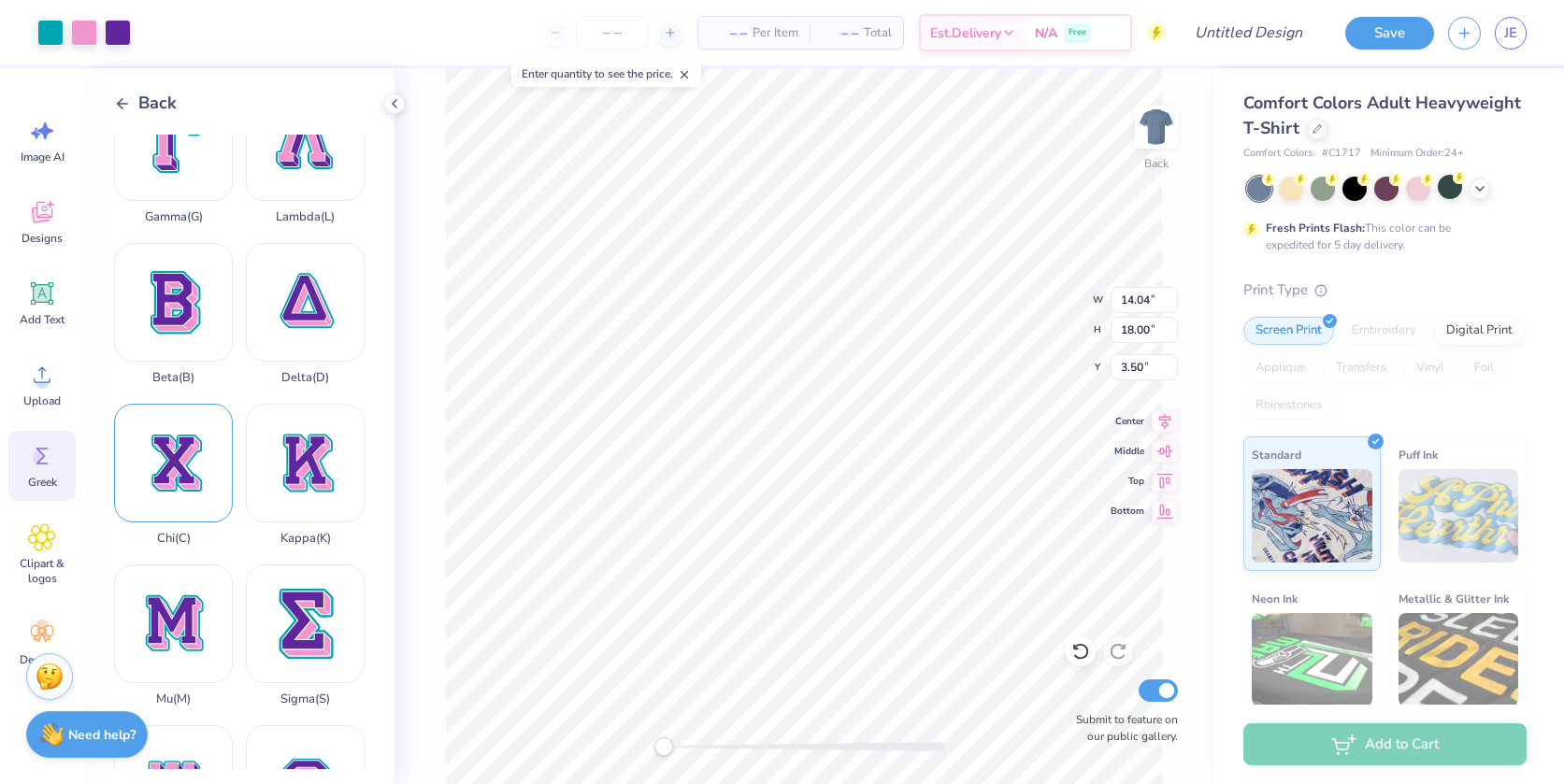
click at [183, 432] on div "Chi ( C )" at bounding box center [174, 475] width 119 height 142
type input "14.23"
type input "16.07"
type input "4.46"
type input "10.69"
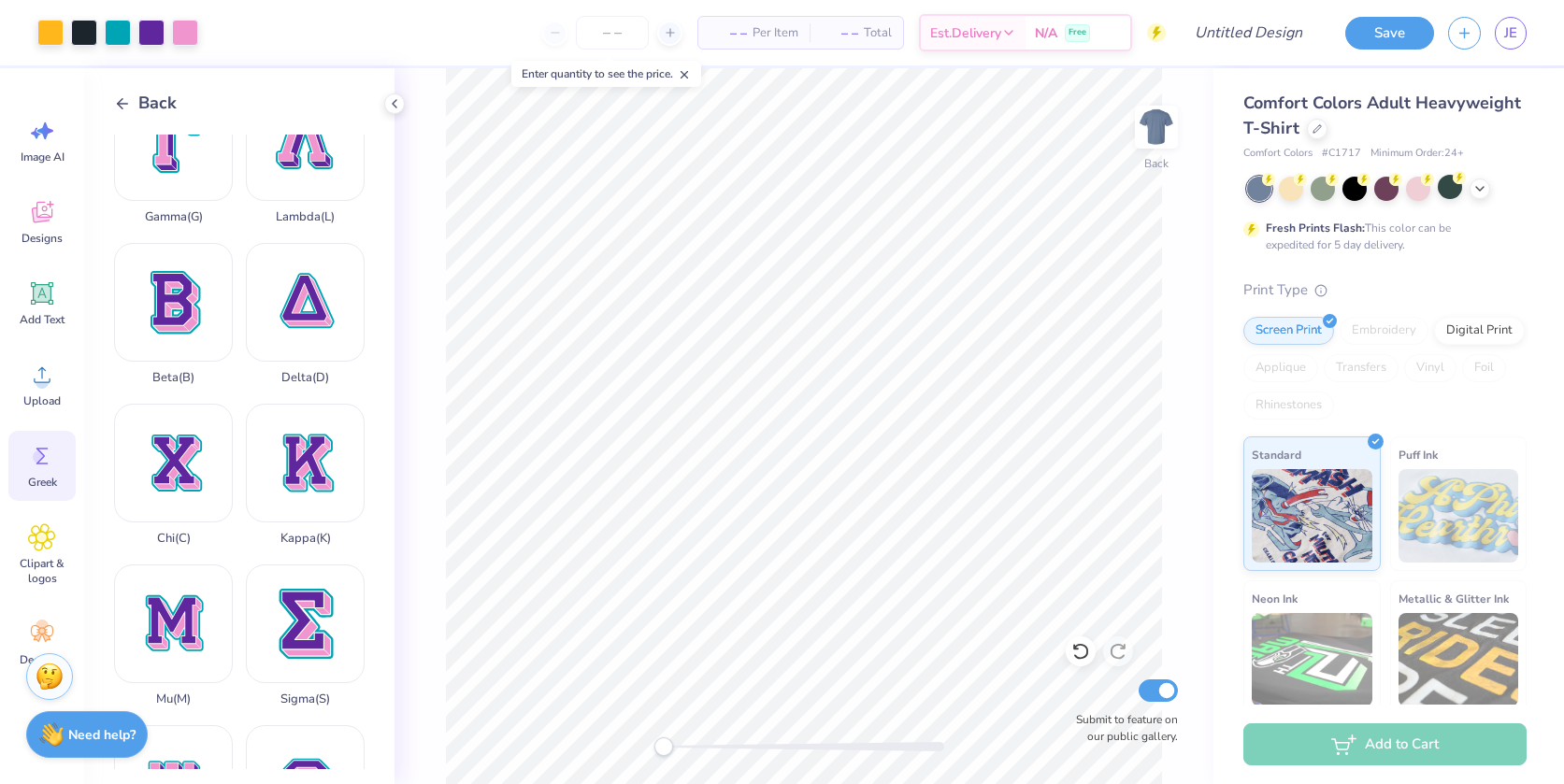
click at [416, 29] on div "– – Per Item – – Total Est. Delivery N/A Free" at bounding box center [688, 33] width 953 height 65
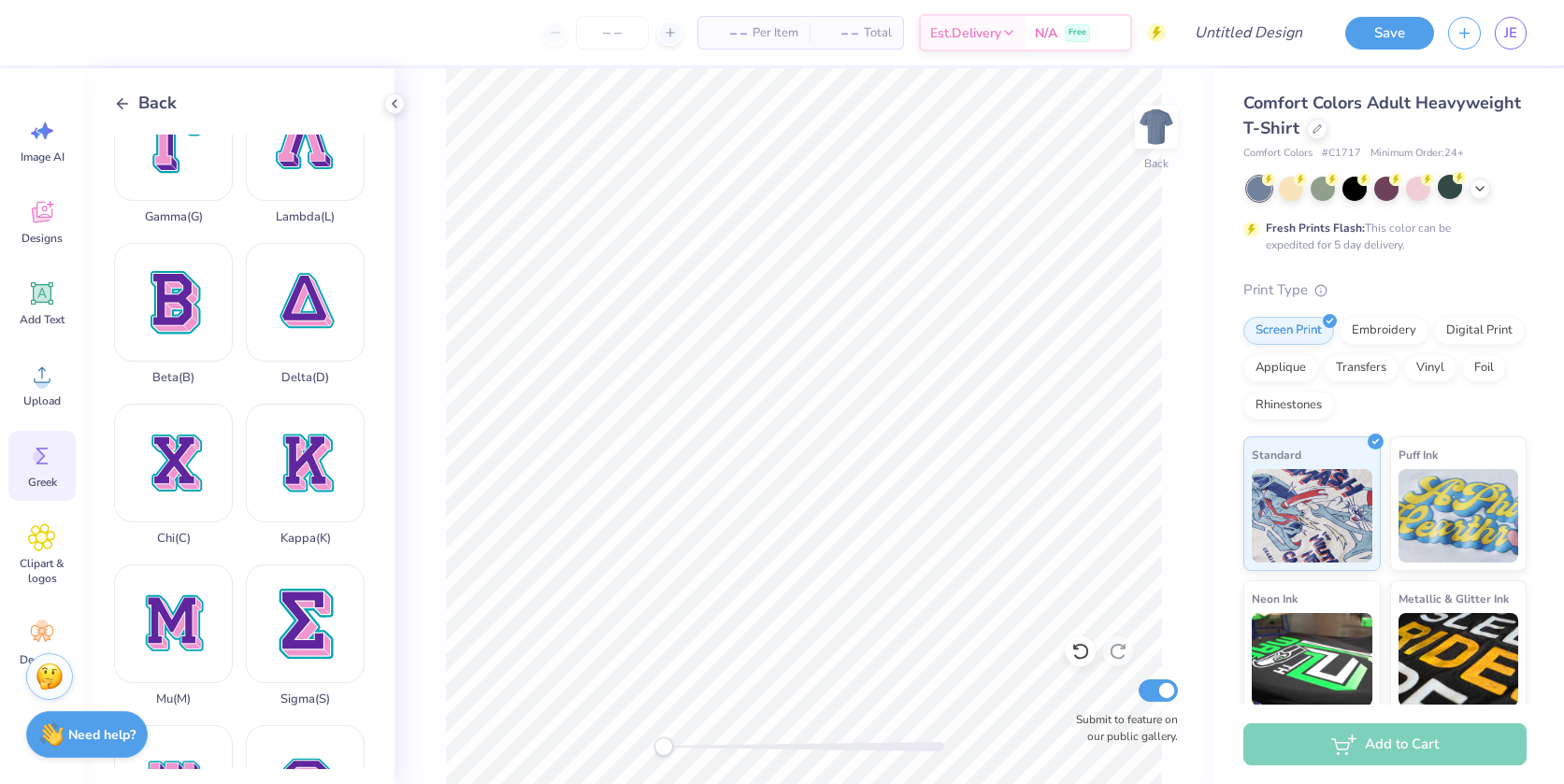
scroll to position [0, 0]
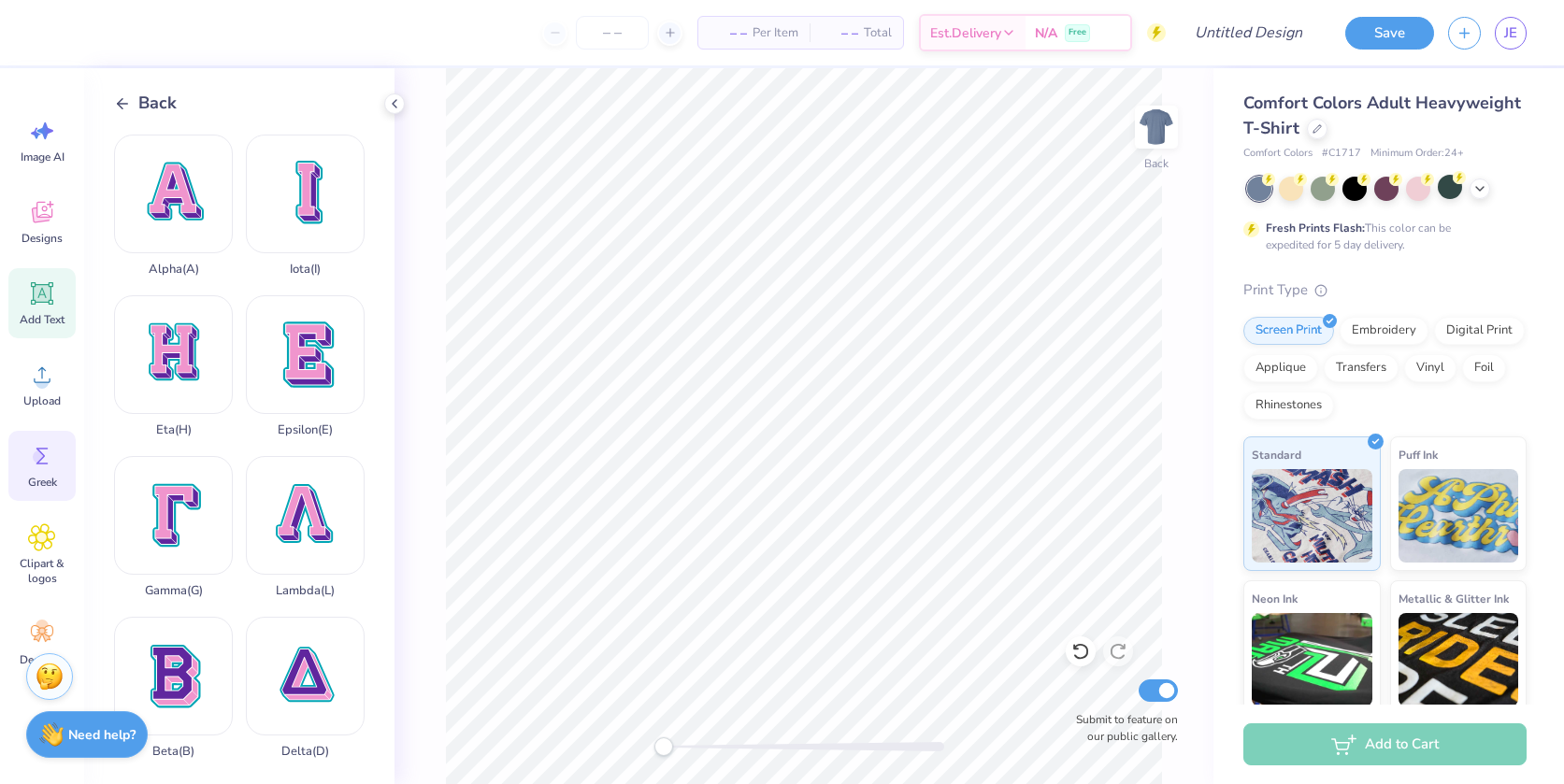
click at [50, 296] on icon at bounding box center [42, 294] width 17 height 17
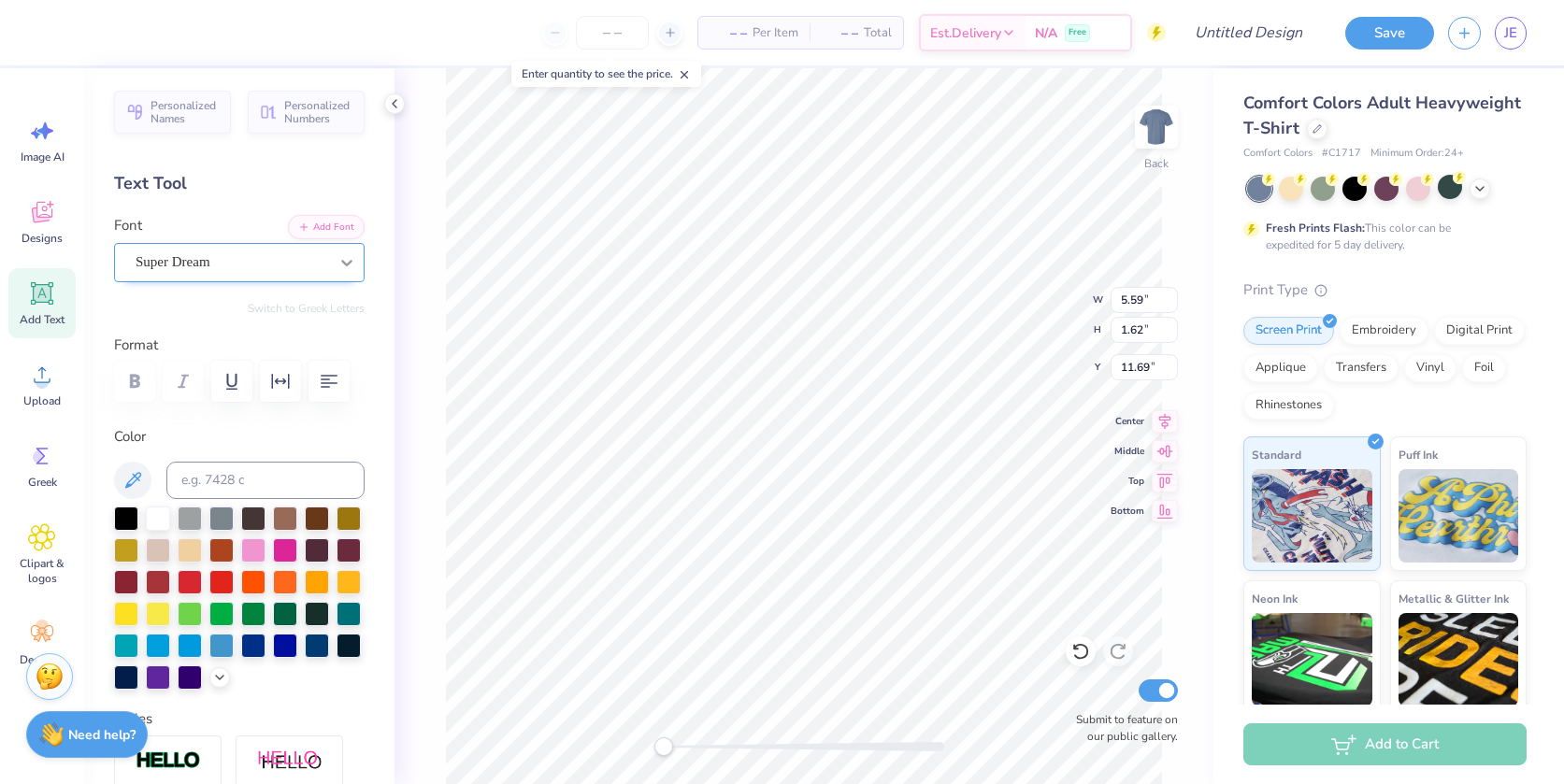
click at [337, 254] on icon at bounding box center [346, 262] width 18 height 18
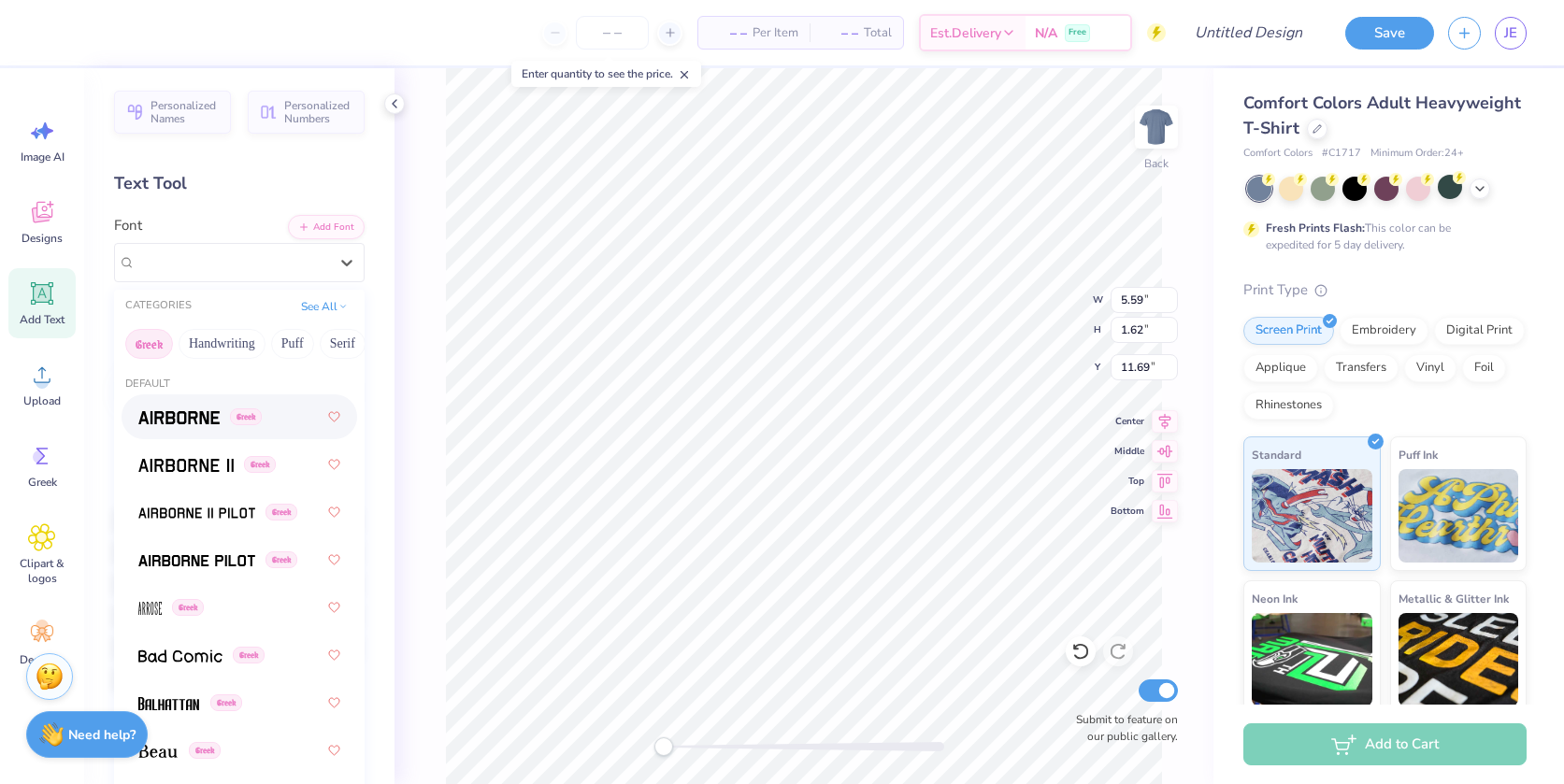
click at [139, 346] on button "Greek" at bounding box center [149, 344] width 48 height 30
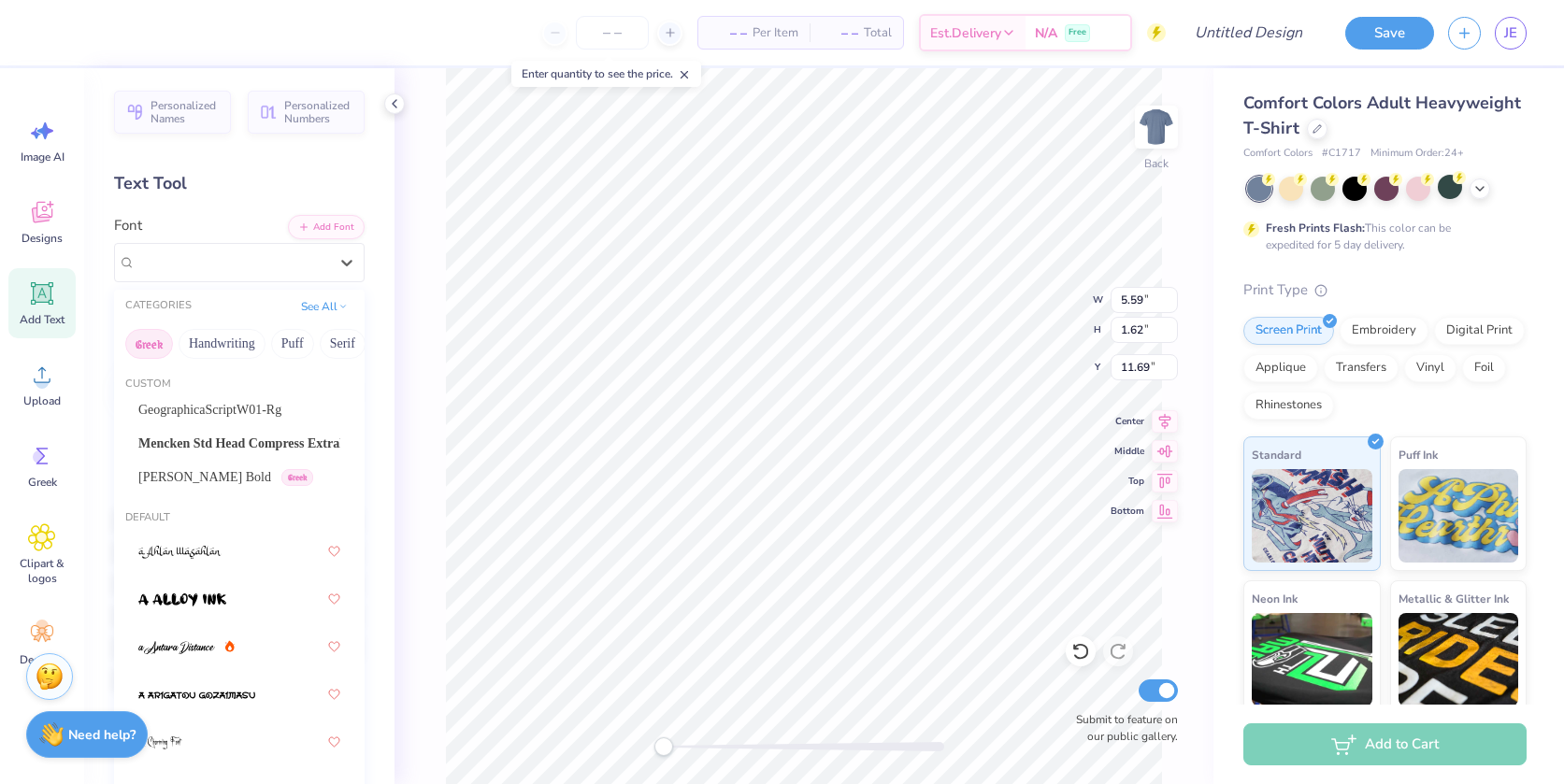
click at [146, 344] on button "Greek" at bounding box center [149, 344] width 48 height 30
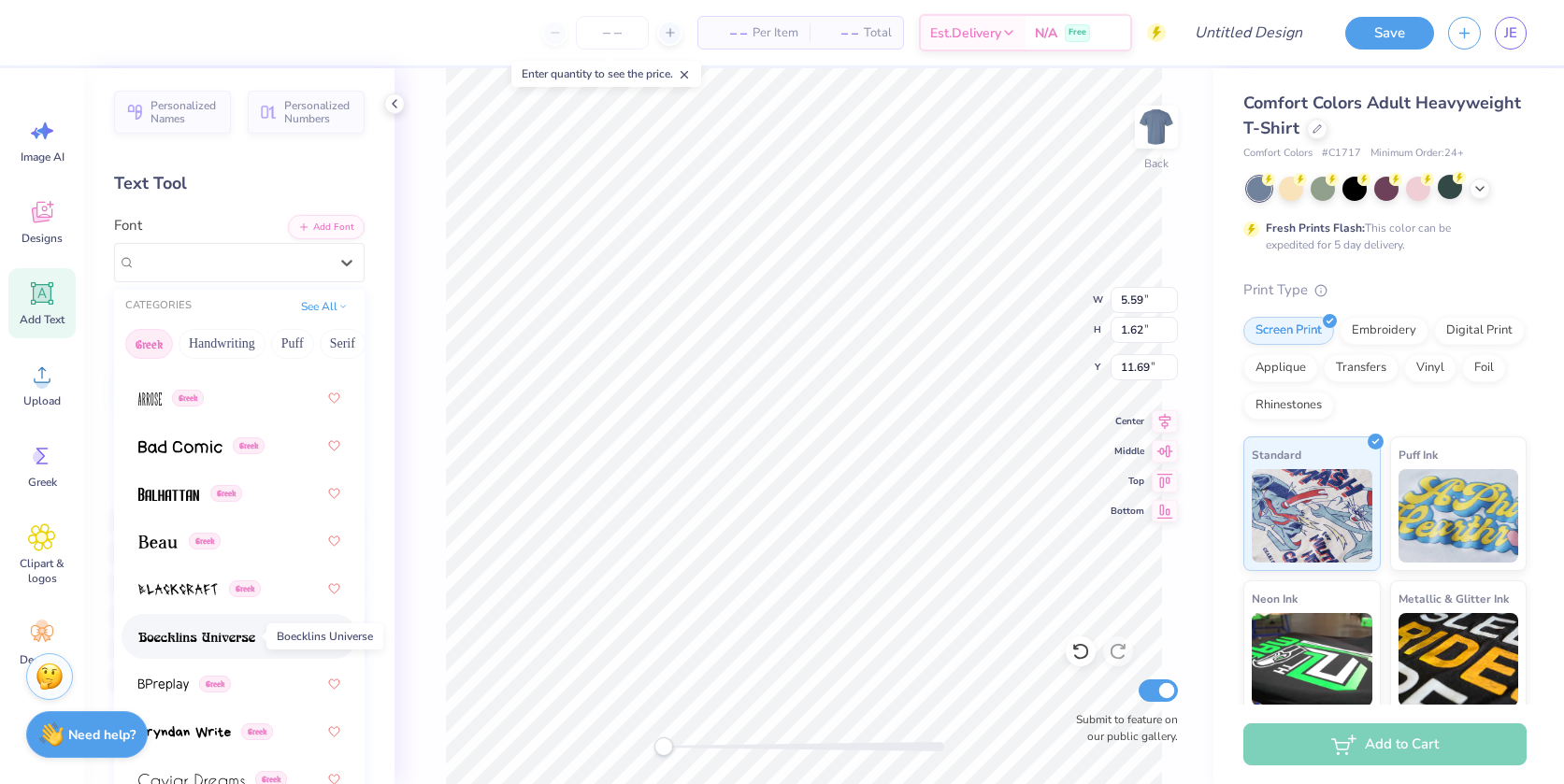
scroll to position [187, 0]
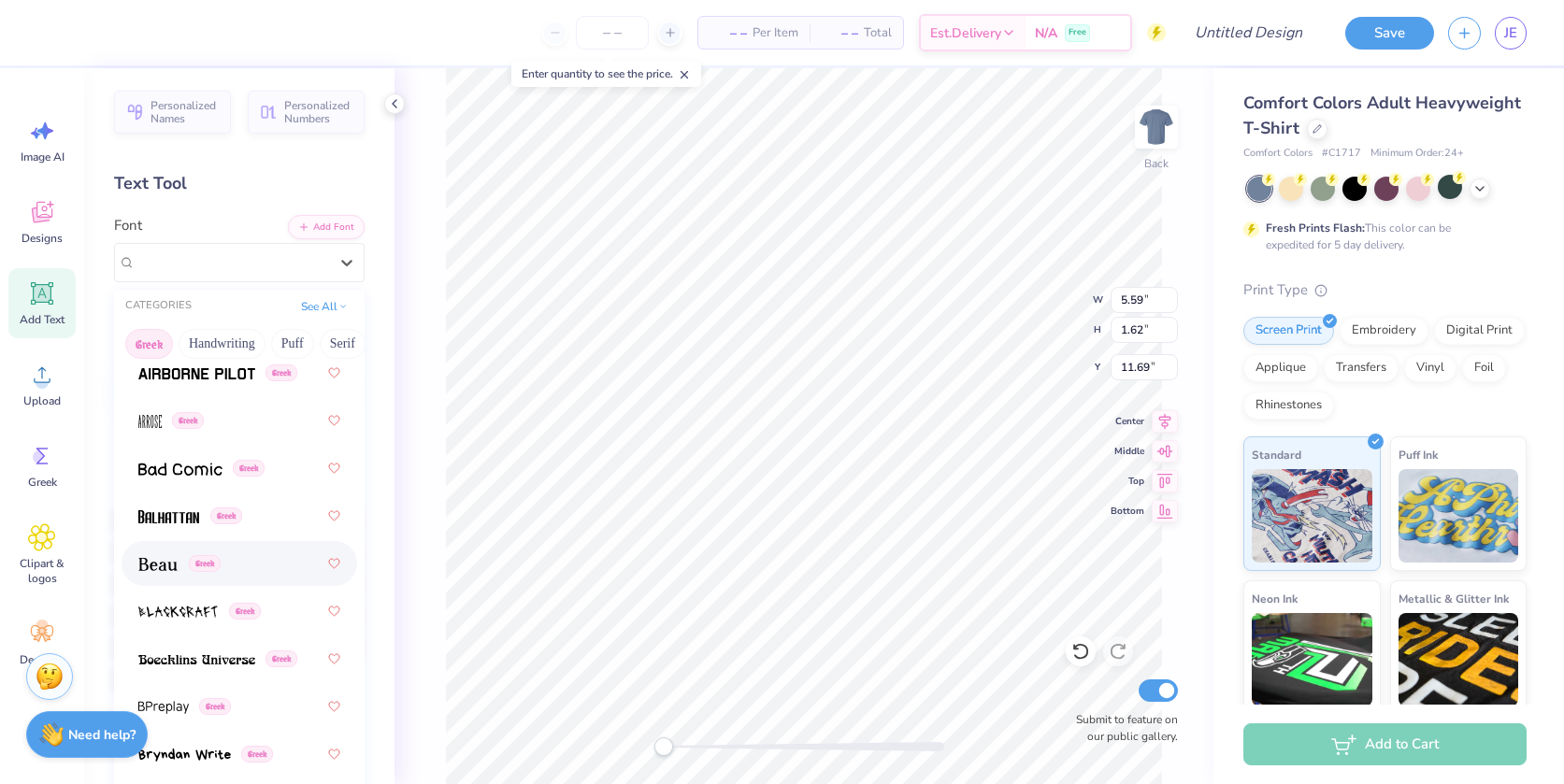
click at [160, 562] on img at bounding box center [157, 564] width 39 height 13
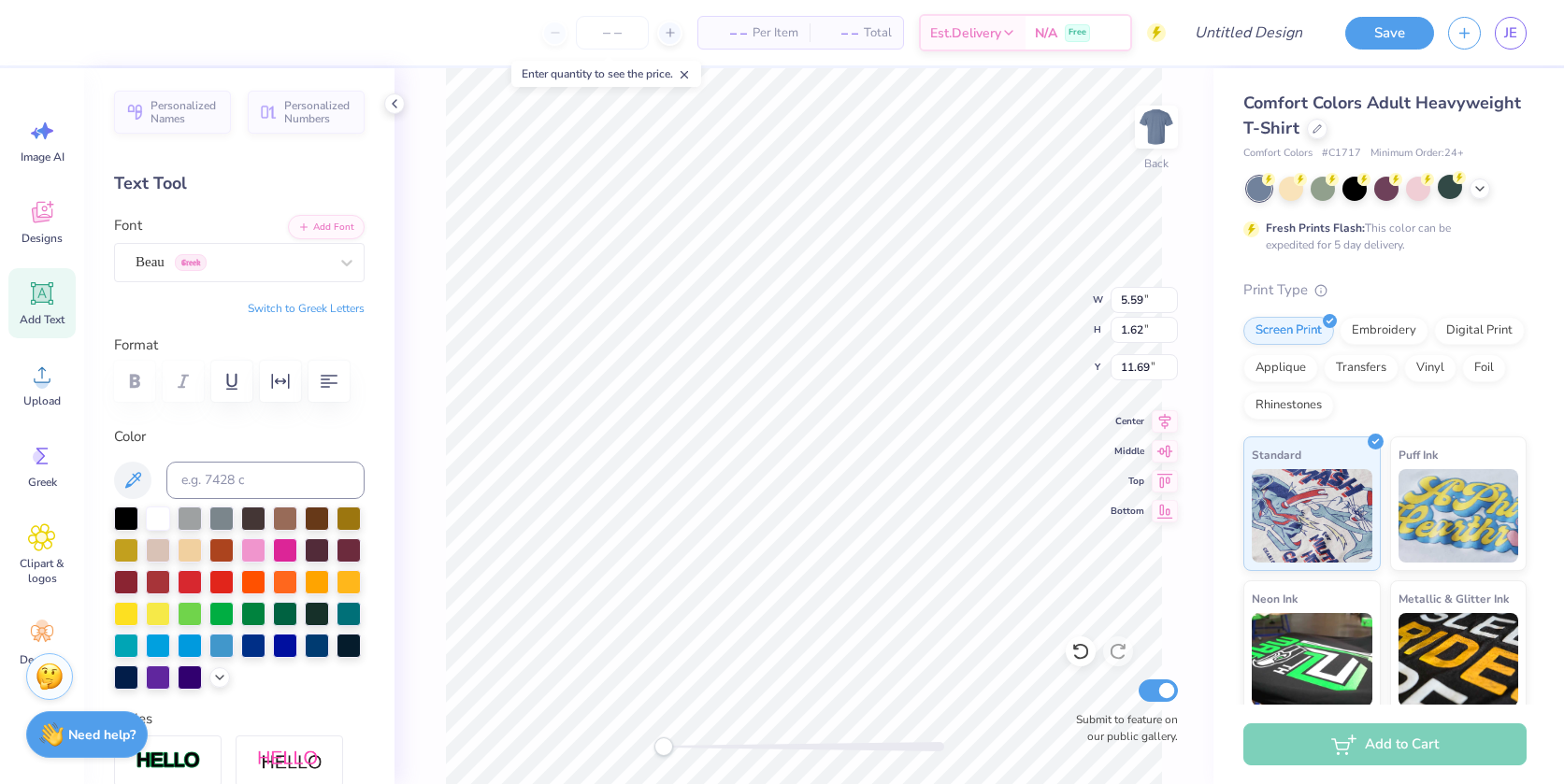
scroll to position [16, 3]
type textarea "akh"
click at [37, 298] on icon at bounding box center [42, 294] width 17 height 17
click at [341, 261] on icon at bounding box center [347, 263] width 12 height 7
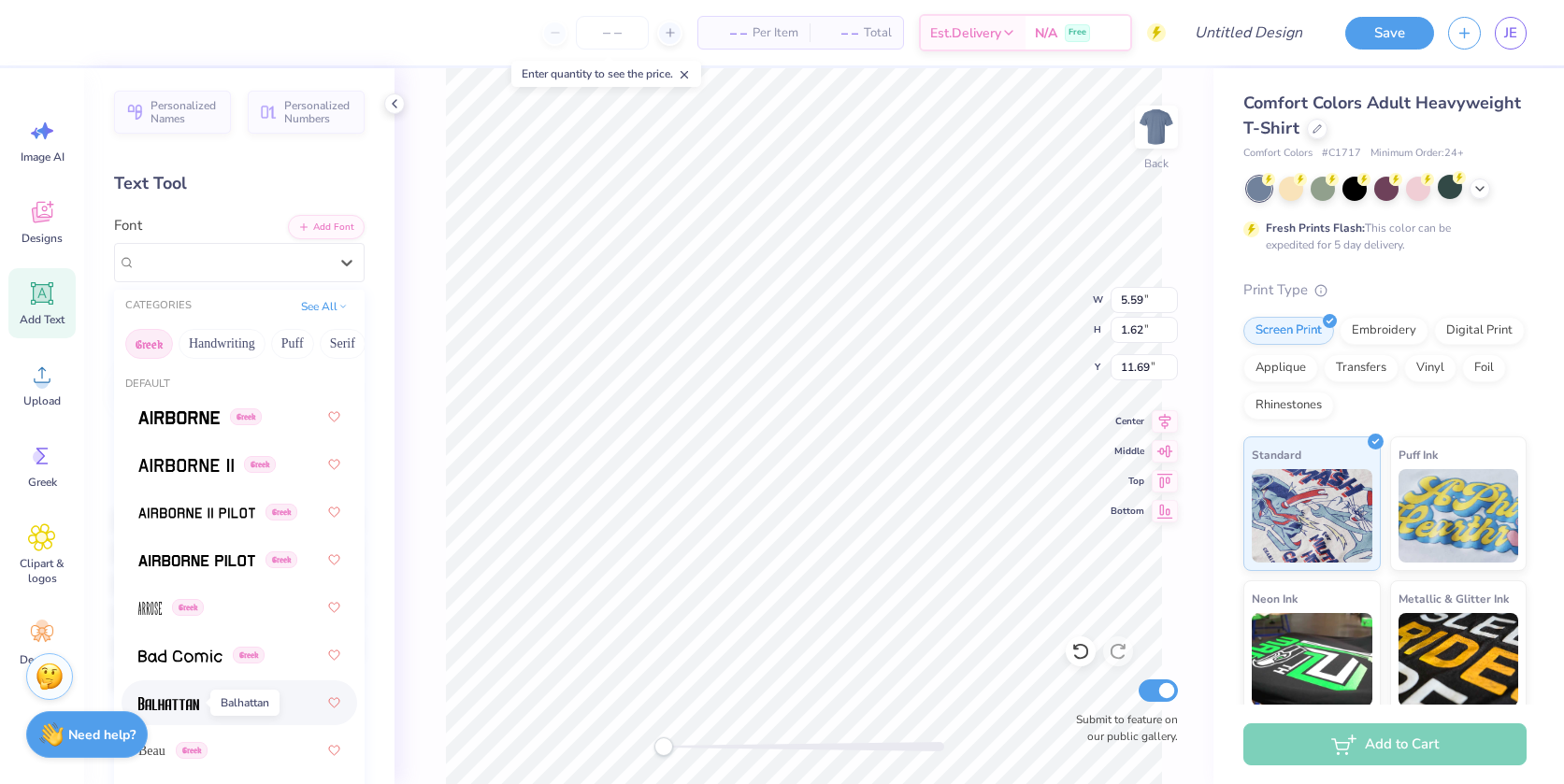
click at [172, 697] on img at bounding box center [168, 703] width 60 height 13
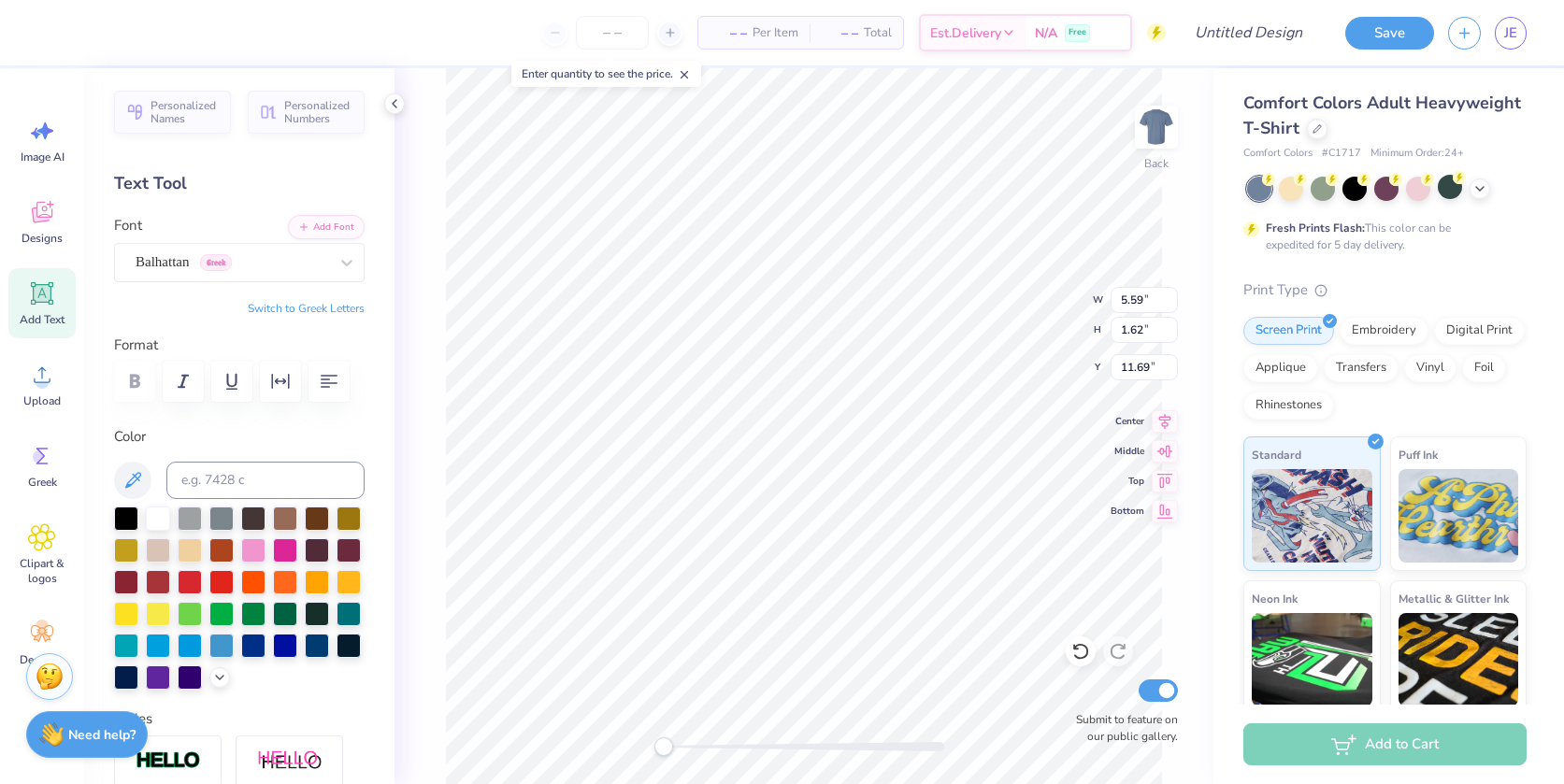
scroll to position [16, 4]
type textarea "WµGß"
